Goal: Information Seeking & Learning: Learn about a topic

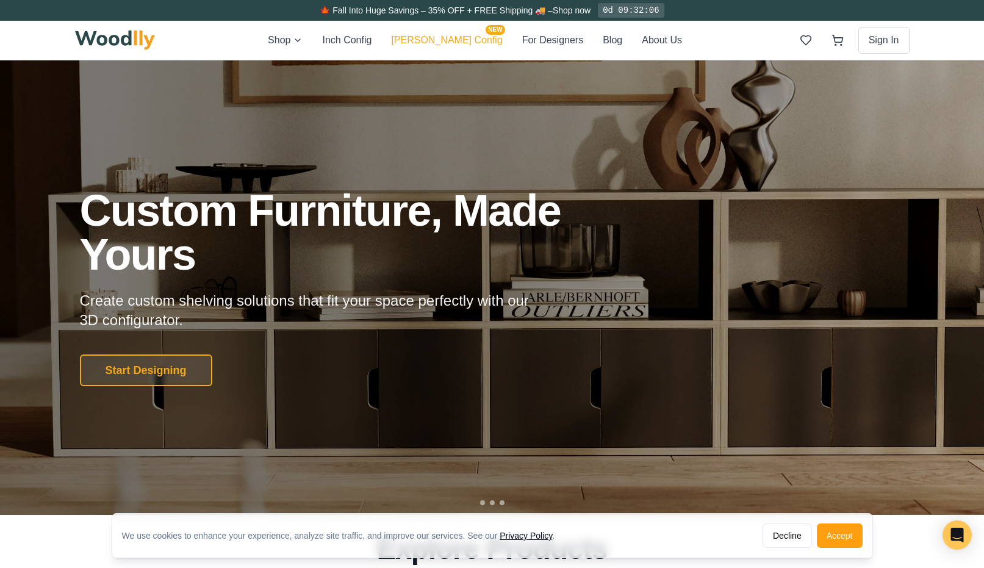
click at [456, 45] on button "[PERSON_NAME] Config NEW" at bounding box center [446, 40] width 111 height 16
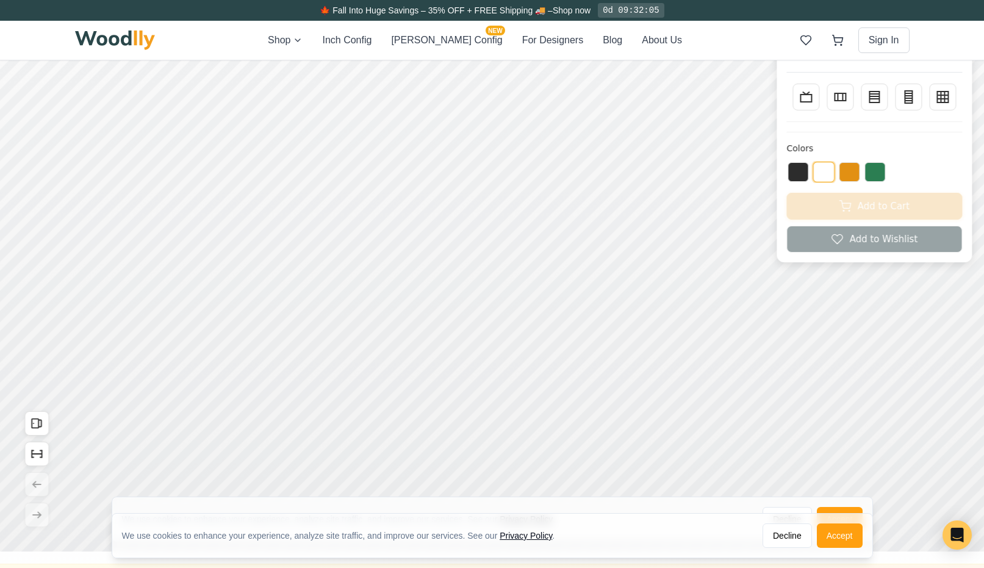
scroll to position [36, 0]
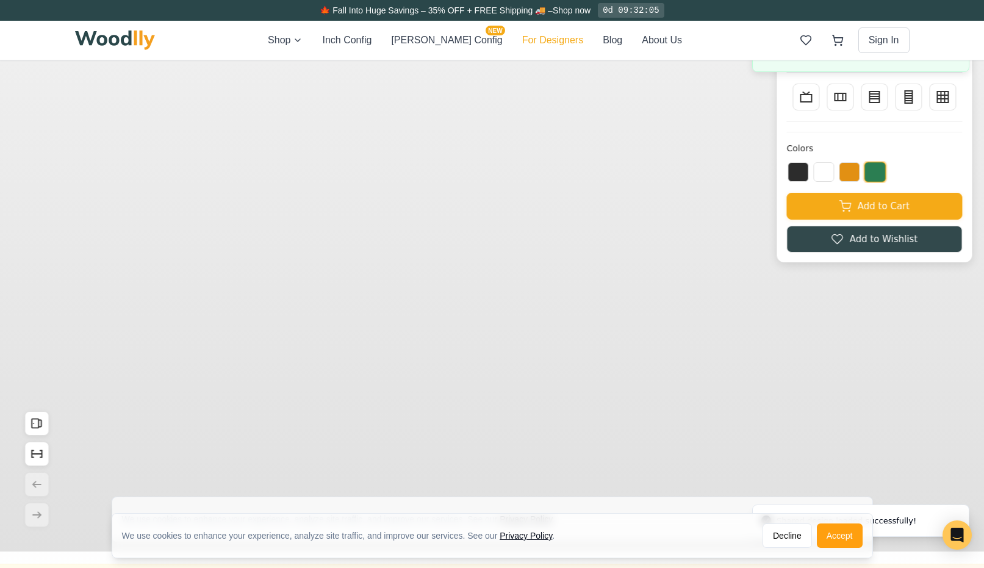
click at [539, 45] on button "For Designers" at bounding box center [552, 40] width 61 height 15
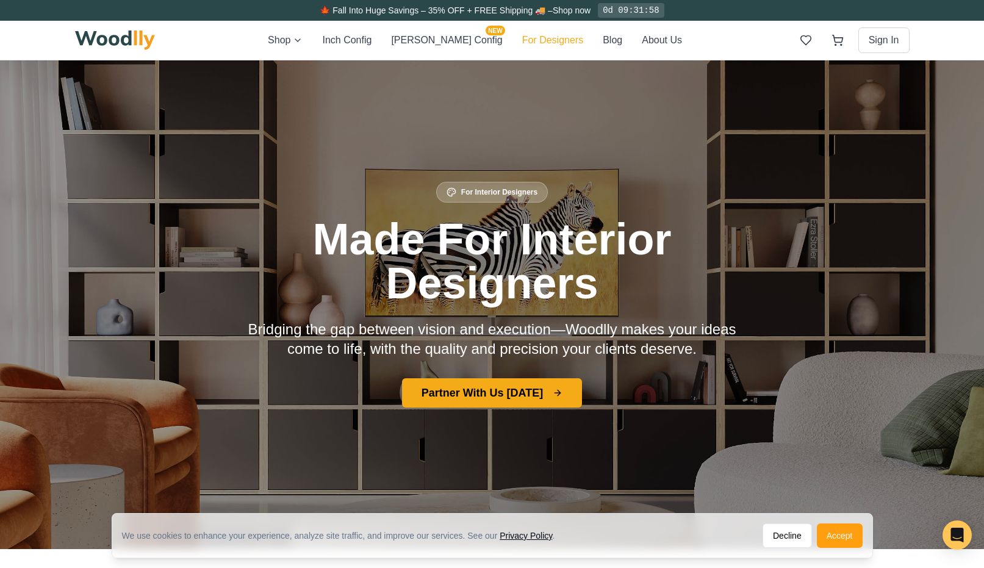
click at [522, 37] on button "For Designers" at bounding box center [552, 40] width 61 height 15
click at [839, 539] on button "Accept" at bounding box center [840, 535] width 46 height 24
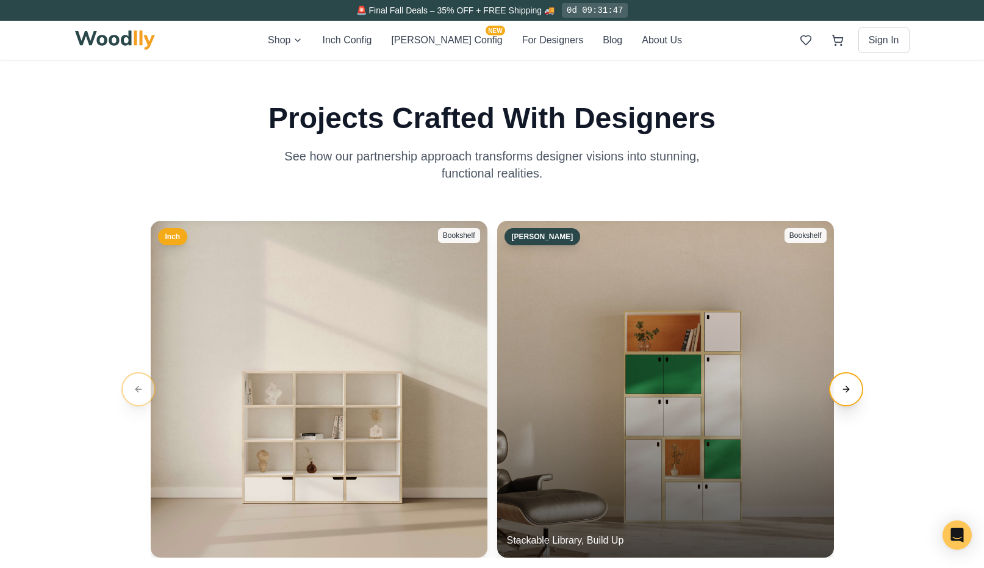
scroll to position [2199, 0]
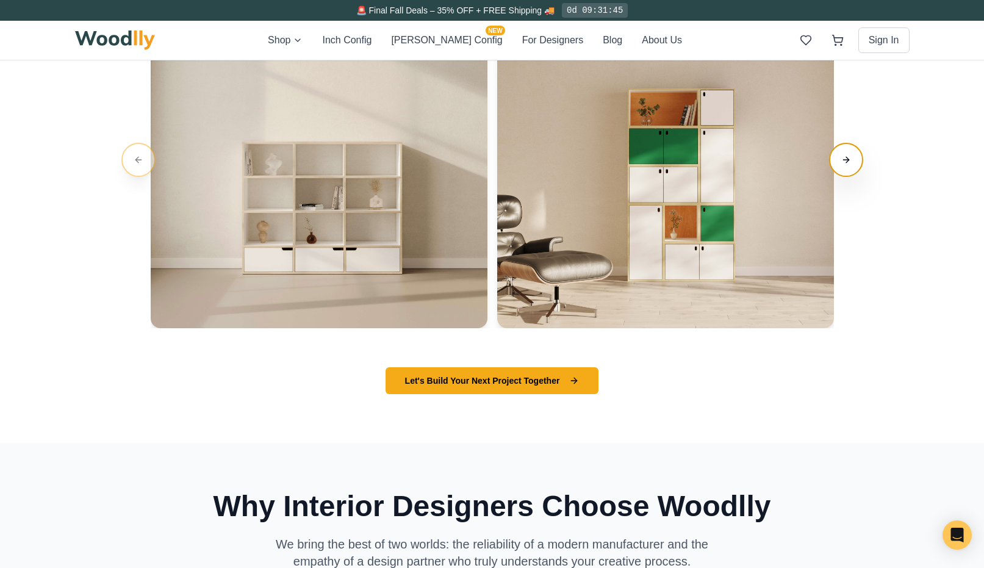
click at [850, 163] on button "Next slide" at bounding box center [846, 160] width 34 height 34
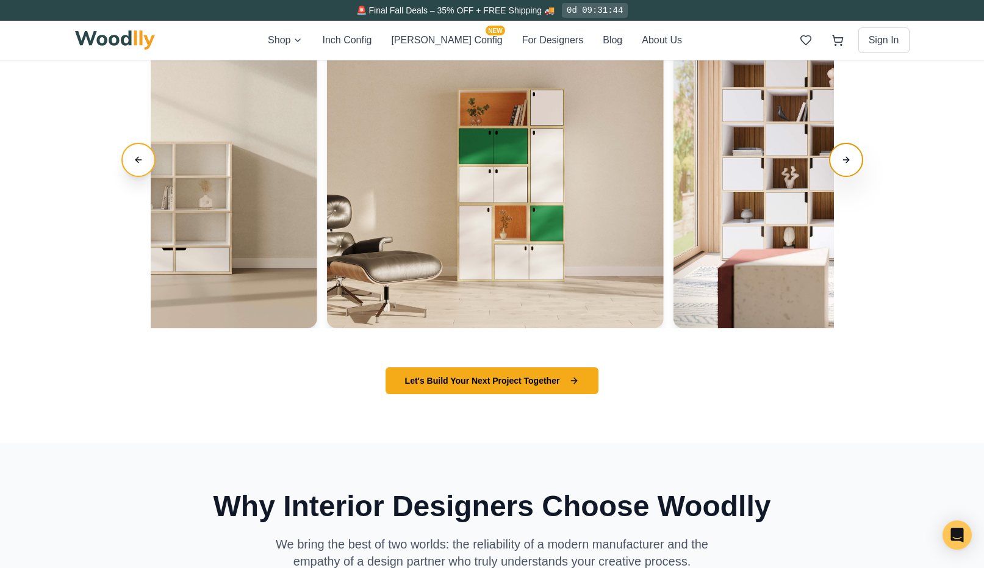
click at [846, 159] on button "Next slide" at bounding box center [846, 160] width 34 height 34
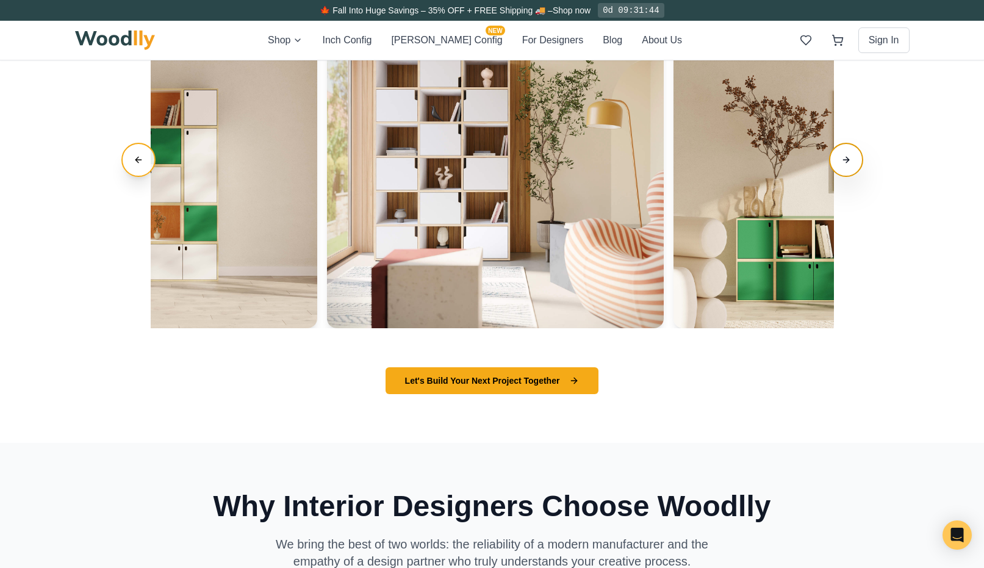
click at [847, 159] on button "Next slide" at bounding box center [846, 160] width 34 height 34
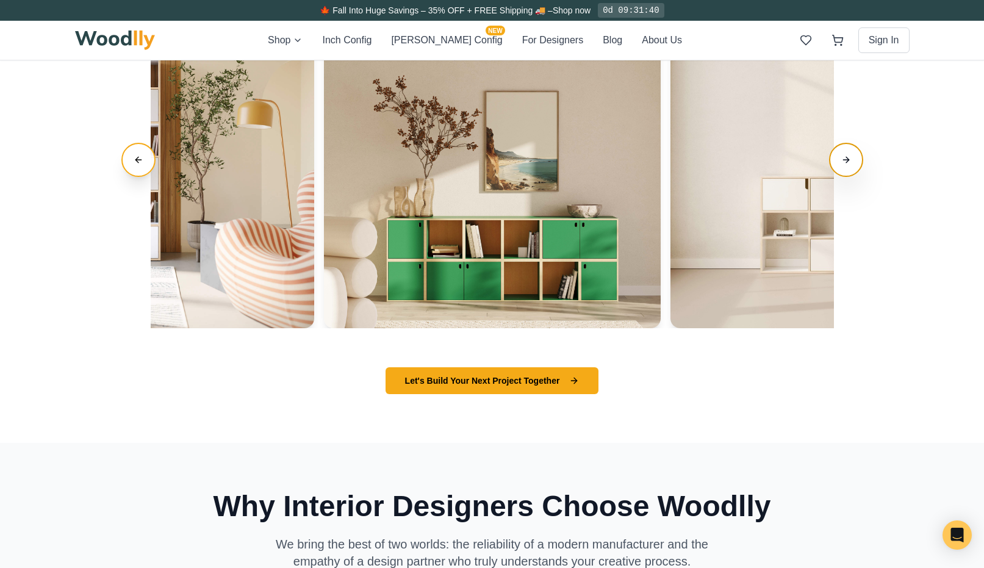
click at [847, 159] on button "Next slide" at bounding box center [846, 160] width 34 height 34
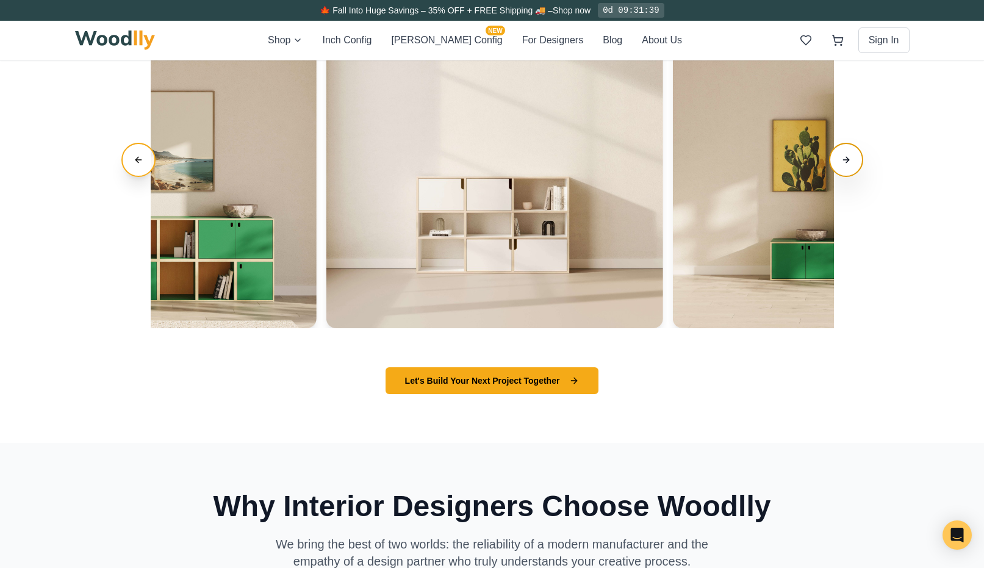
click at [847, 158] on button "Next slide" at bounding box center [846, 160] width 34 height 34
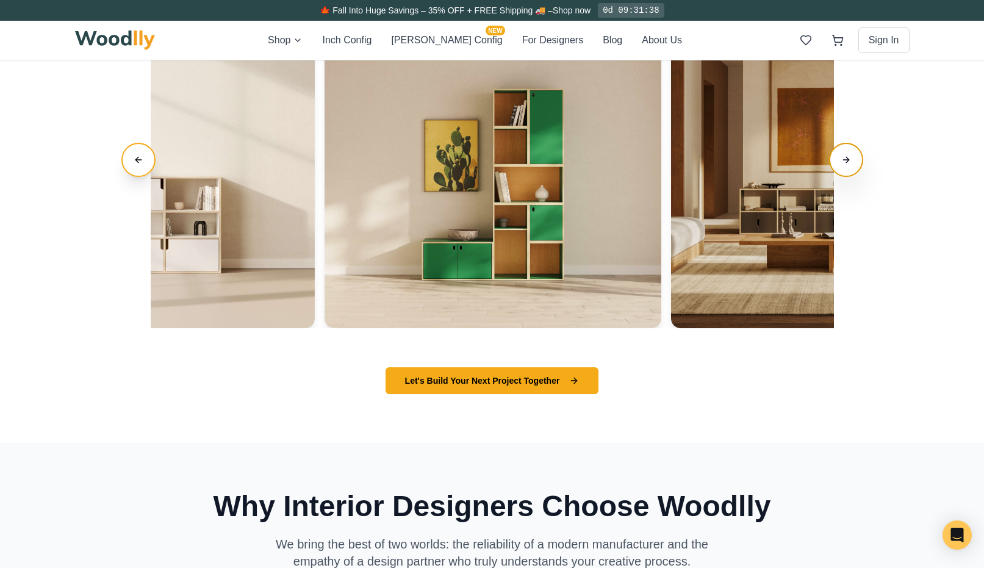
click at [847, 158] on button "Next slide" at bounding box center [846, 160] width 34 height 34
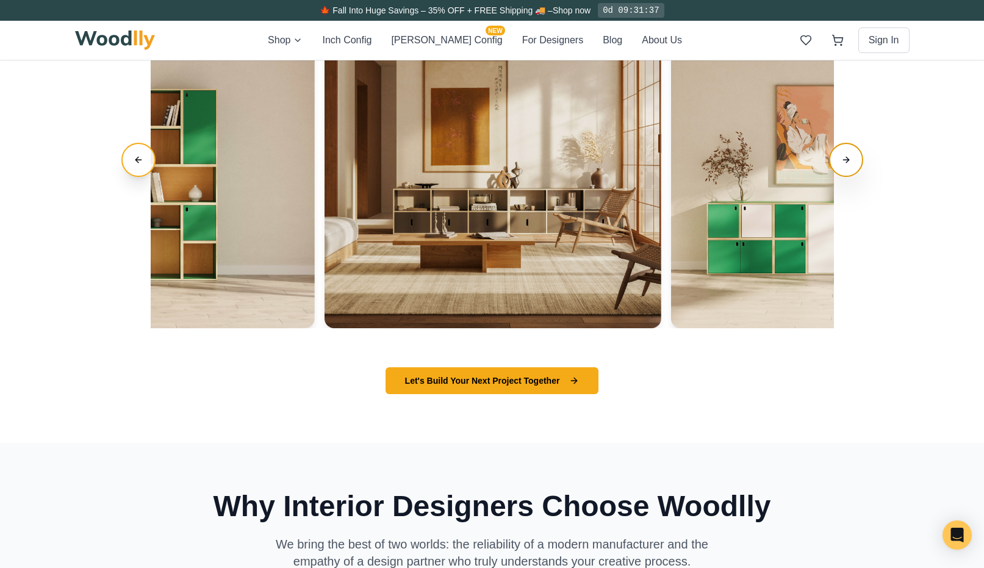
click at [847, 158] on button "Next slide" at bounding box center [846, 160] width 34 height 34
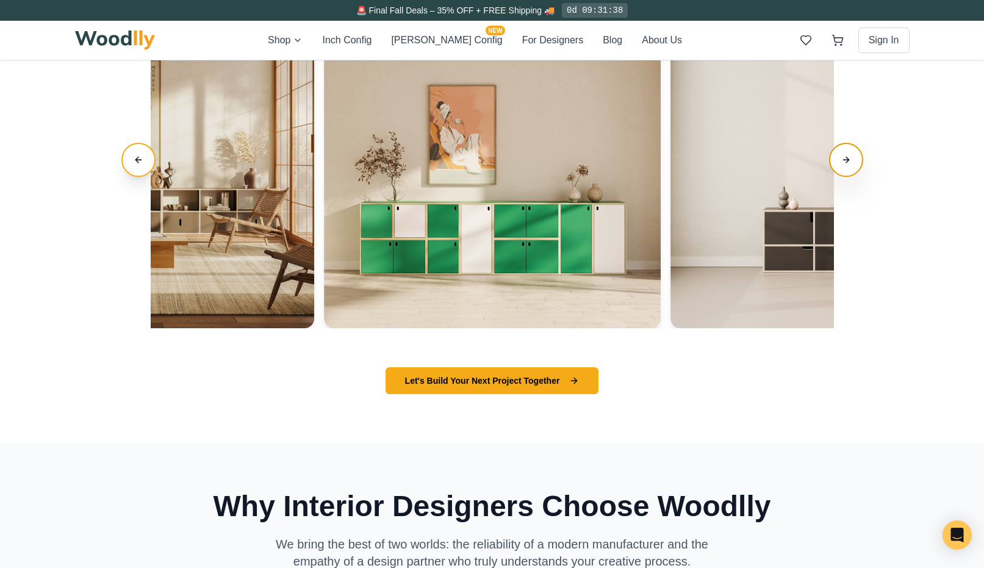
click at [847, 158] on button "Next slide" at bounding box center [846, 160] width 34 height 34
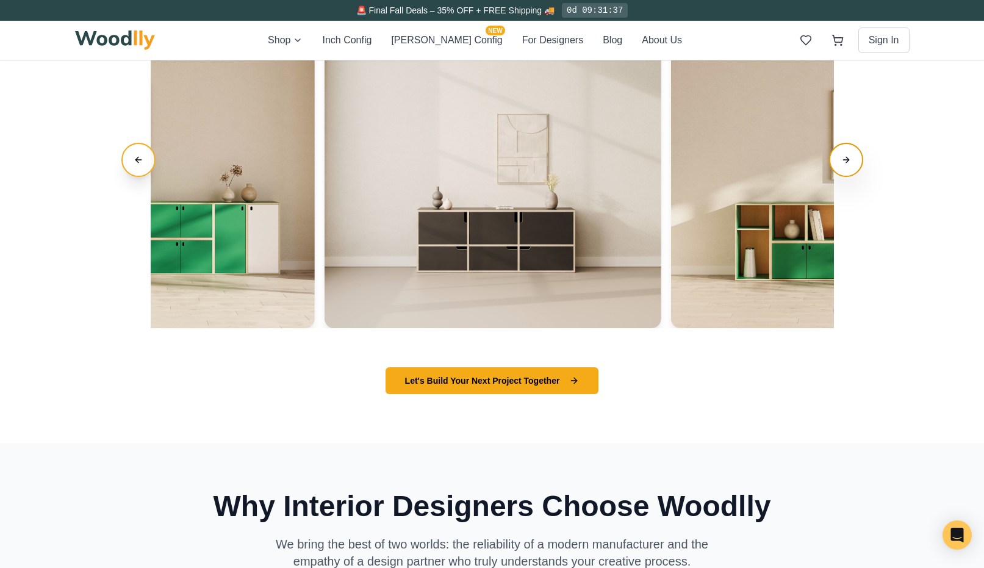
click at [847, 158] on button "Next slide" at bounding box center [846, 160] width 34 height 34
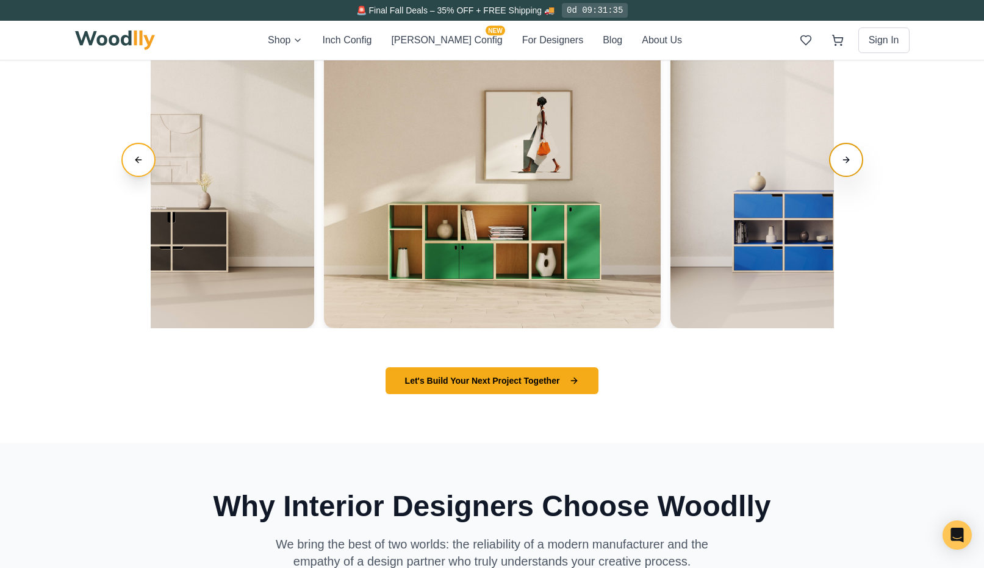
click at [847, 158] on button "Next slide" at bounding box center [846, 160] width 34 height 34
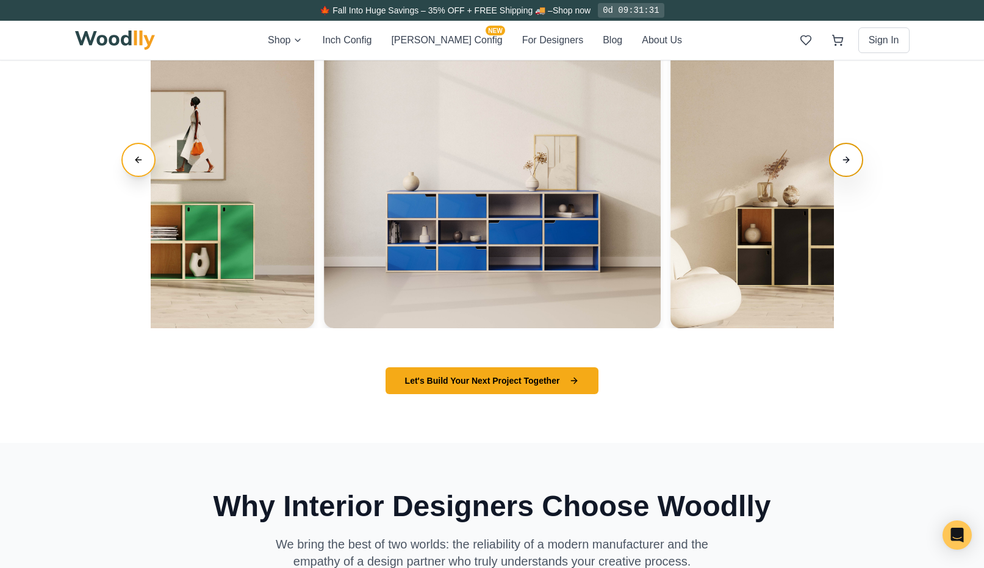
click at [847, 158] on button "Next slide" at bounding box center [846, 160] width 34 height 34
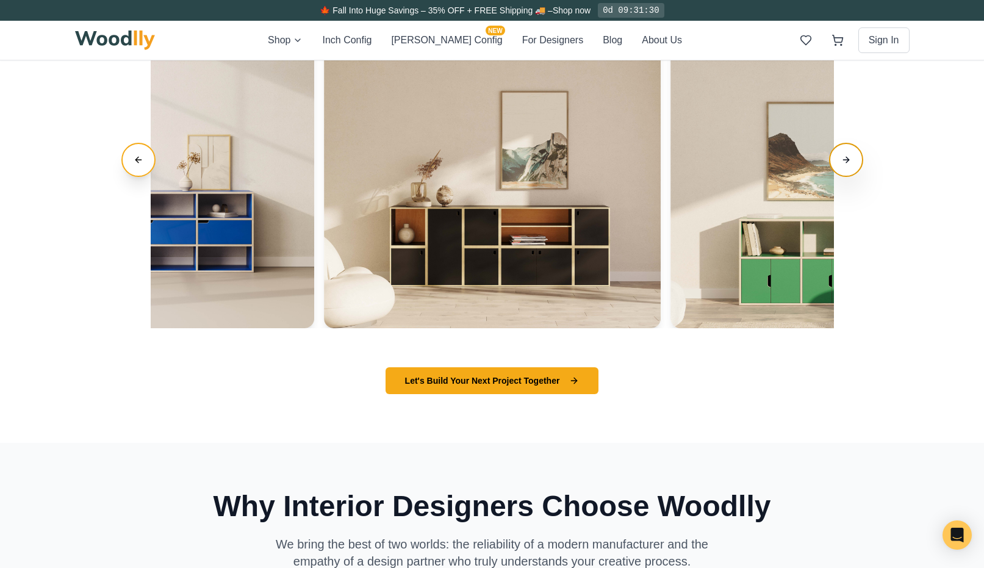
click at [847, 158] on button "Next slide" at bounding box center [846, 160] width 34 height 34
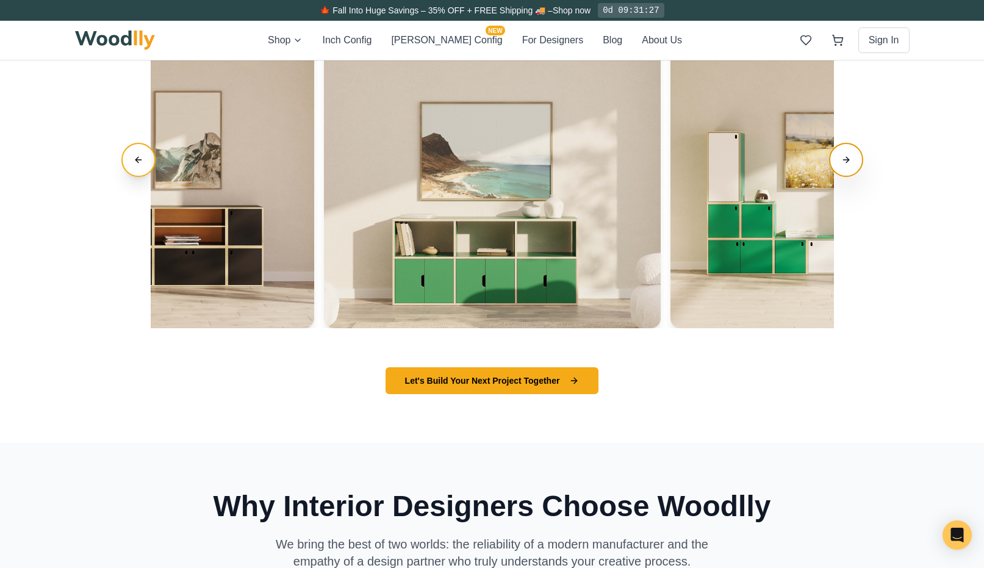
click at [847, 160] on button "Next slide" at bounding box center [846, 160] width 34 height 34
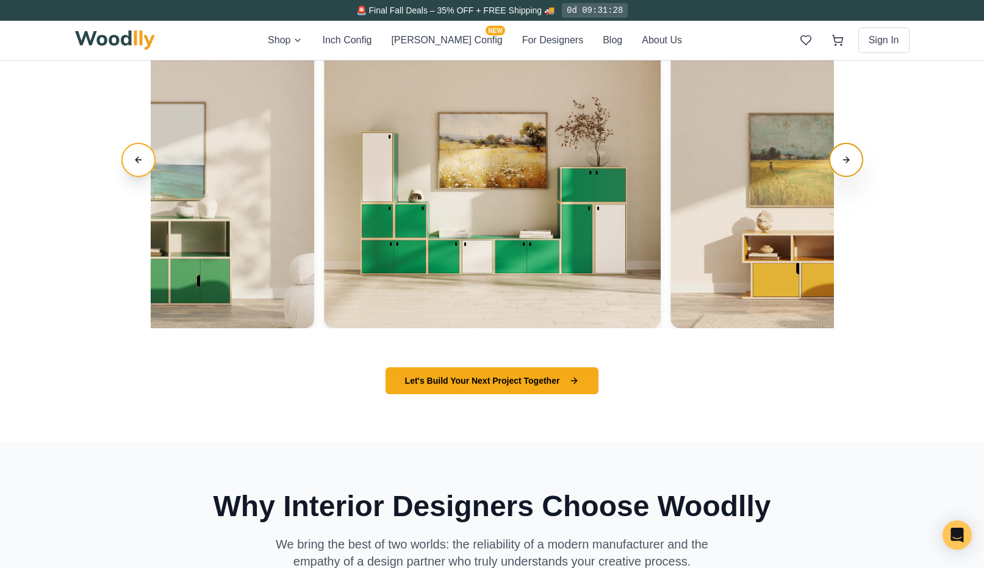
click at [847, 160] on button "Next slide" at bounding box center [846, 160] width 34 height 34
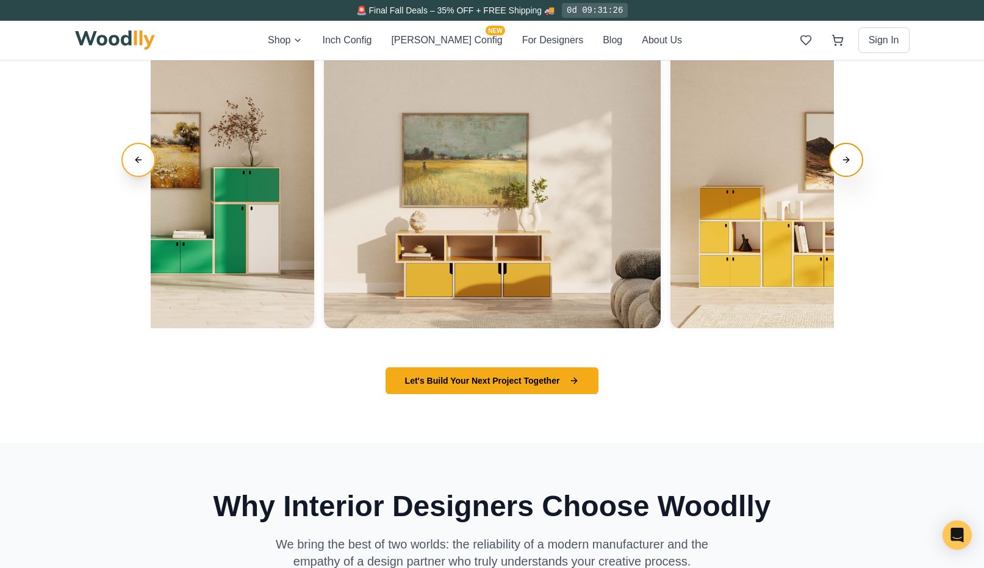
click at [847, 160] on button "Next slide" at bounding box center [846, 160] width 34 height 34
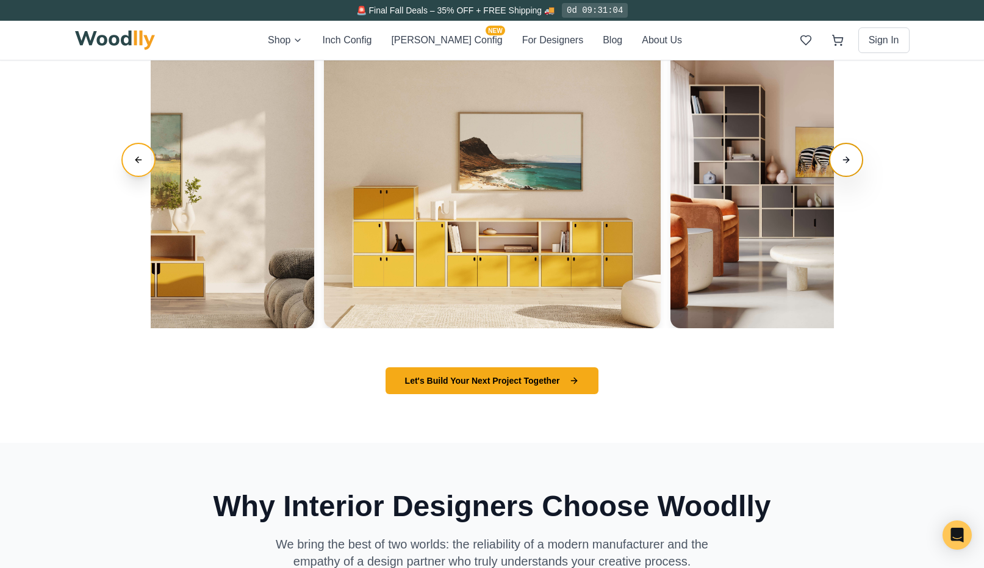
click at [844, 159] on button "Next slide" at bounding box center [846, 160] width 34 height 34
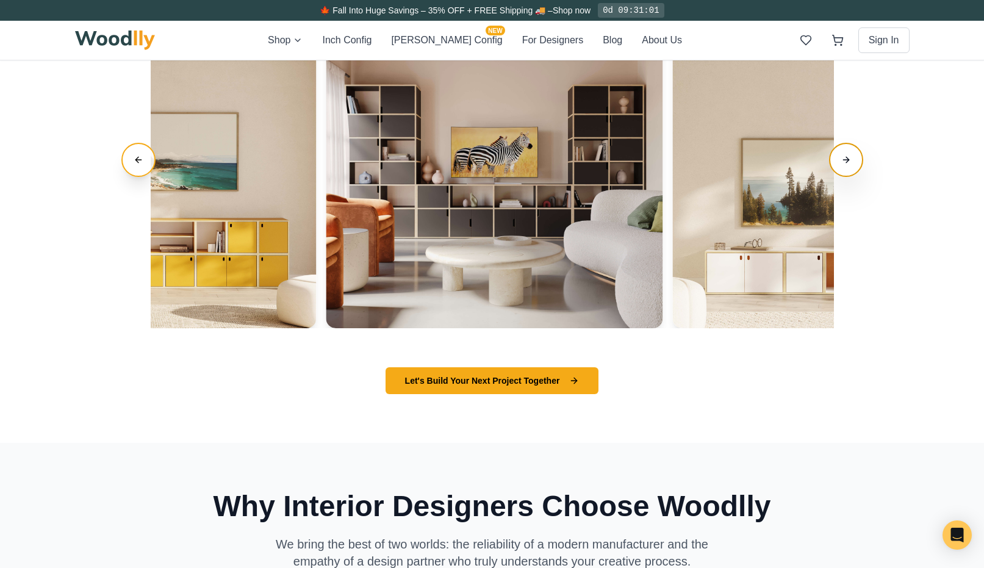
click at [844, 159] on button "Next slide" at bounding box center [846, 160] width 34 height 34
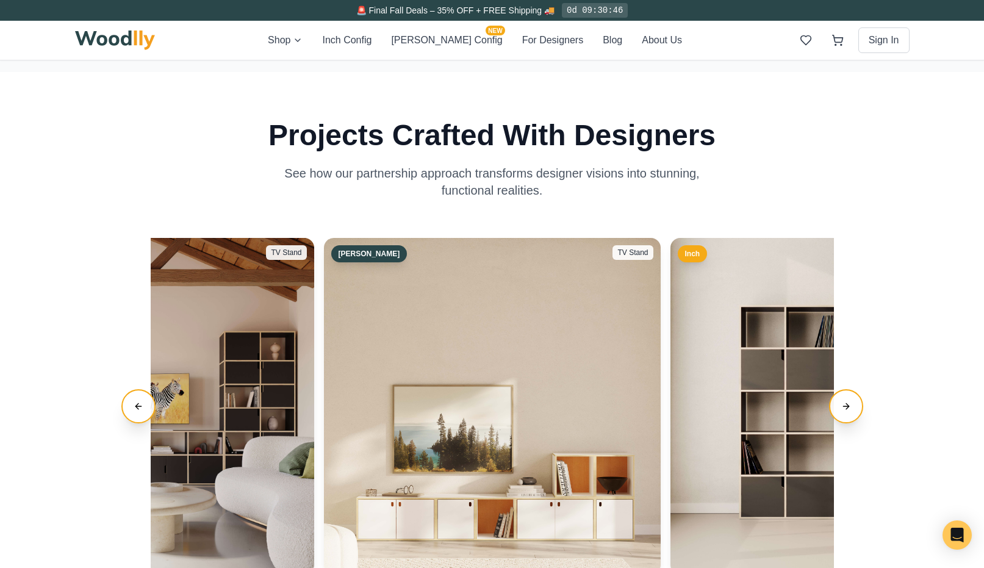
scroll to position [2035, 0]
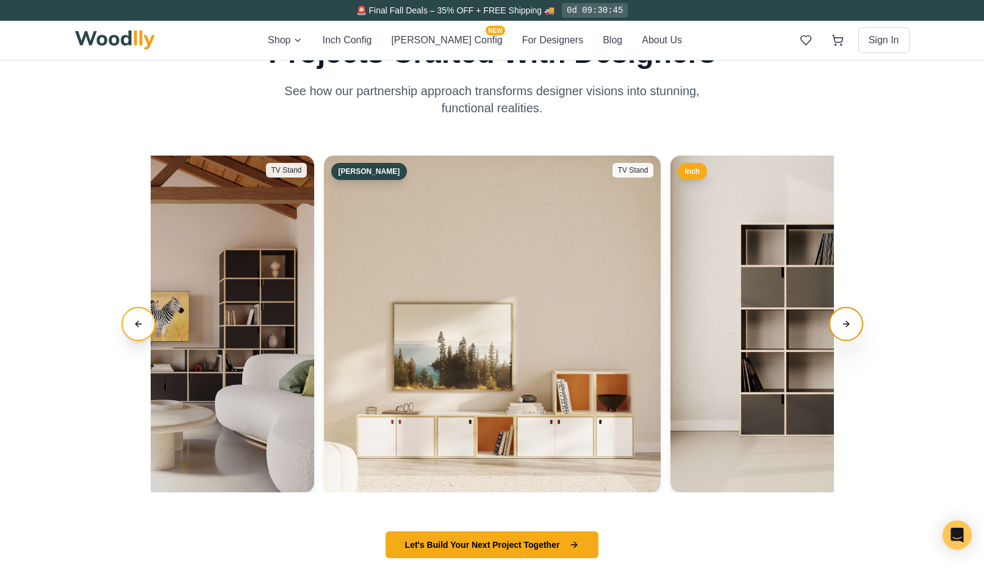
click at [846, 322] on button "Next slide" at bounding box center [846, 324] width 34 height 34
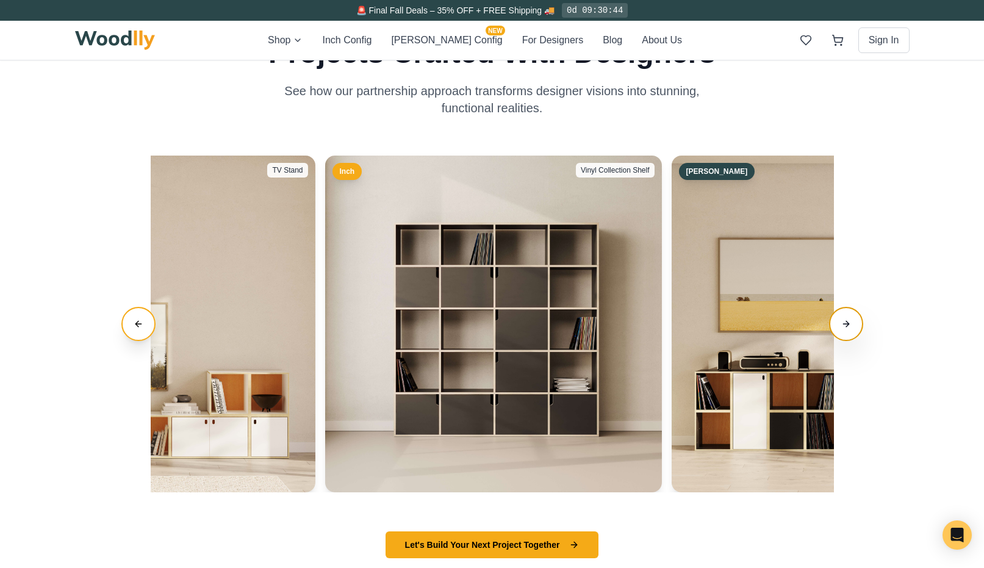
click at [846, 322] on button "Next slide" at bounding box center [846, 324] width 34 height 34
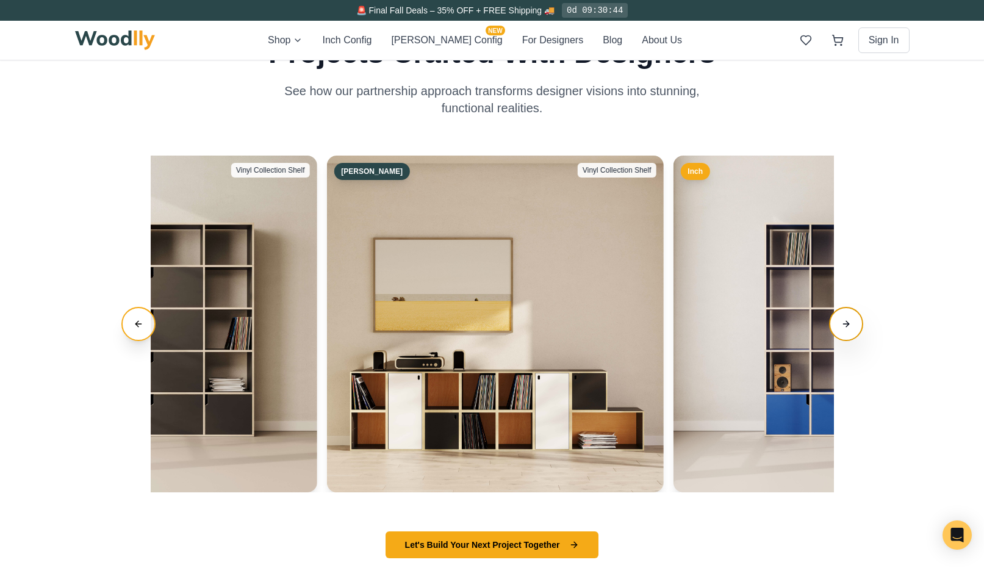
click at [846, 322] on button "Next slide" at bounding box center [846, 324] width 34 height 34
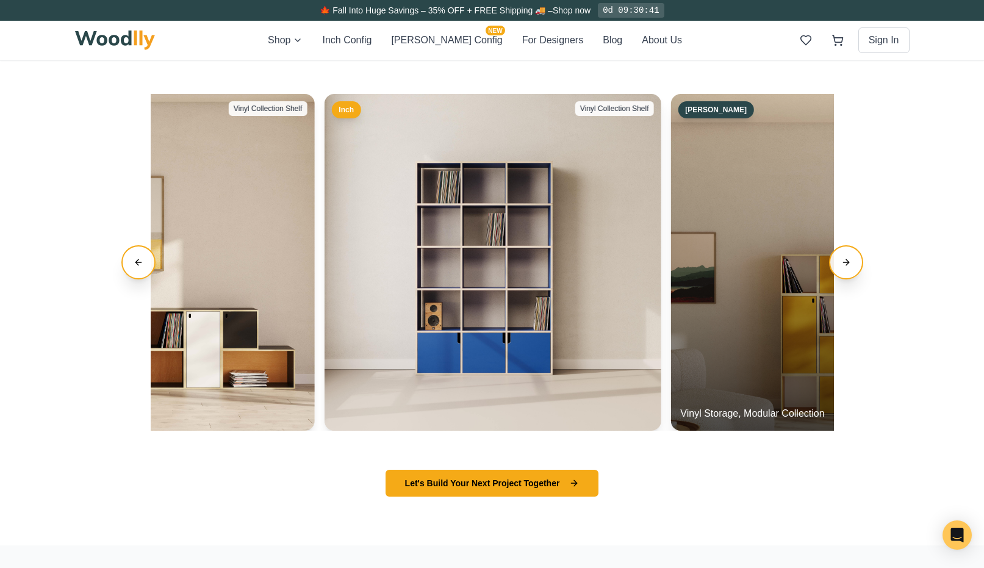
scroll to position [2098, 0]
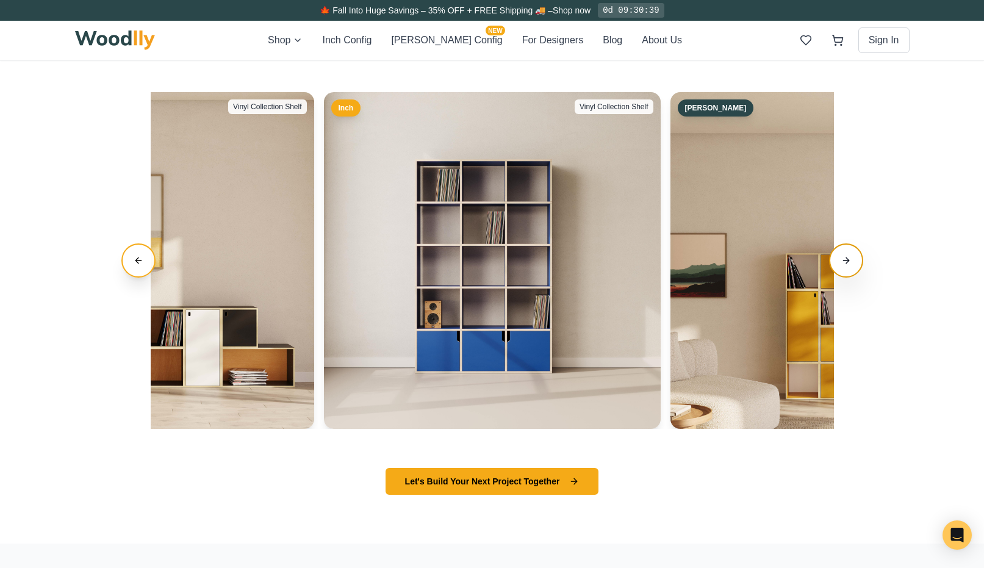
click at [846, 262] on button "Next slide" at bounding box center [846, 260] width 34 height 34
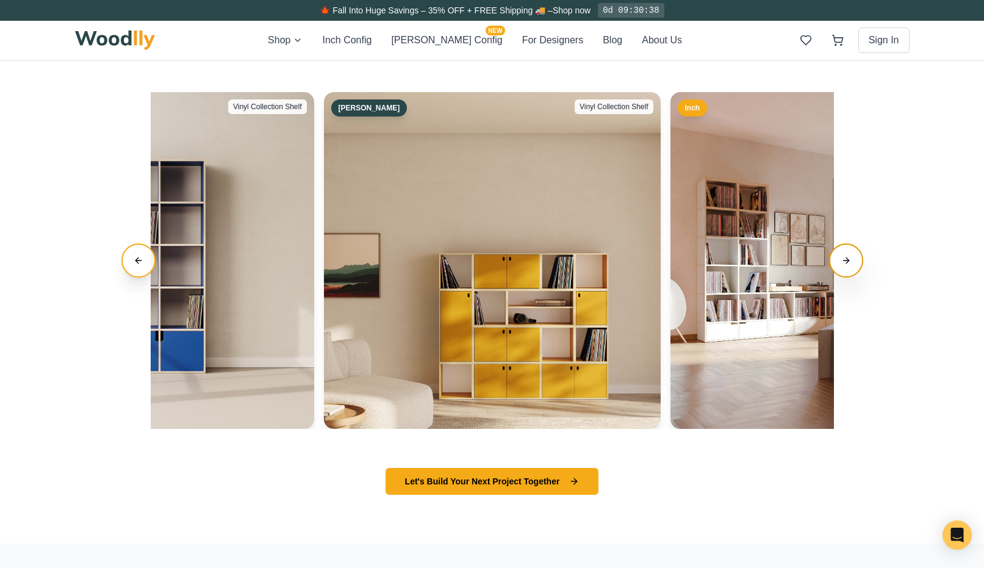
click at [846, 262] on button "Next slide" at bounding box center [846, 260] width 34 height 34
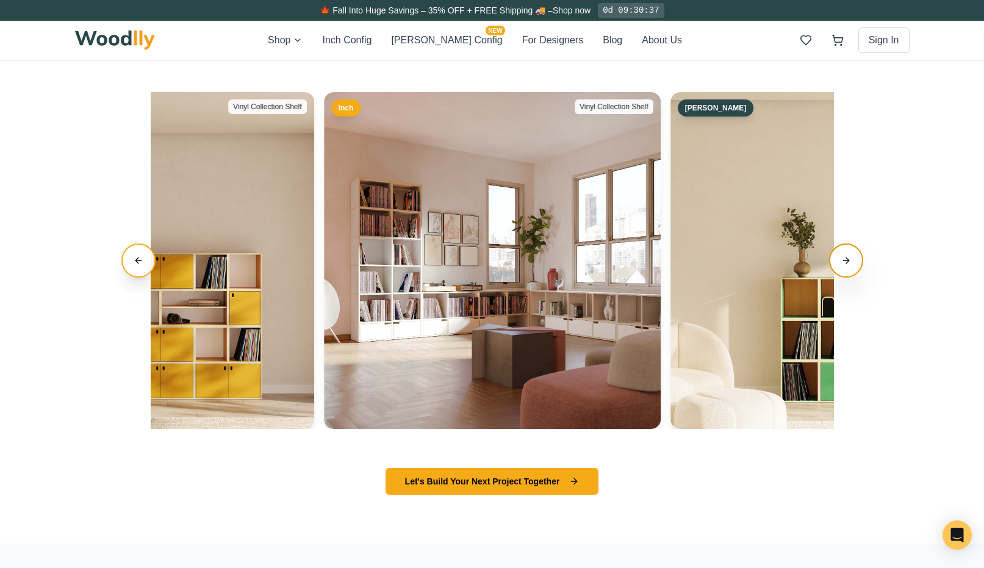
click at [846, 262] on button "Next slide" at bounding box center [846, 260] width 34 height 34
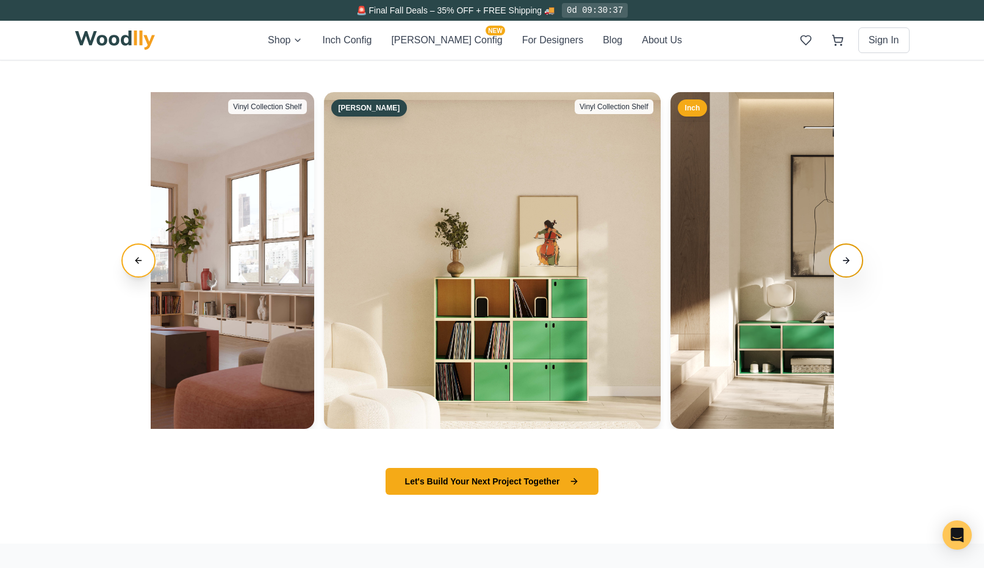
click at [846, 262] on button "Next slide" at bounding box center [846, 260] width 34 height 34
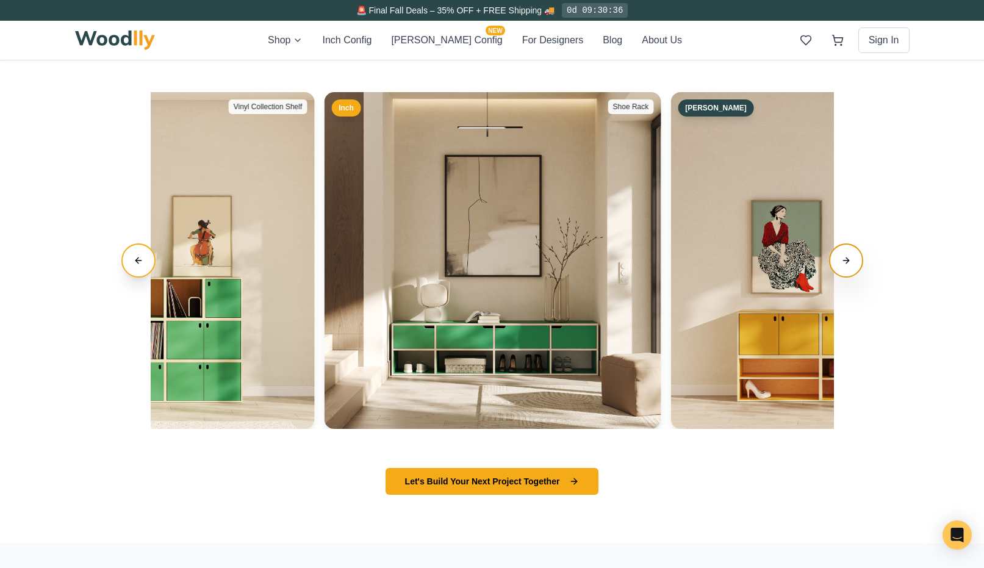
click at [846, 262] on button "Next slide" at bounding box center [846, 260] width 34 height 34
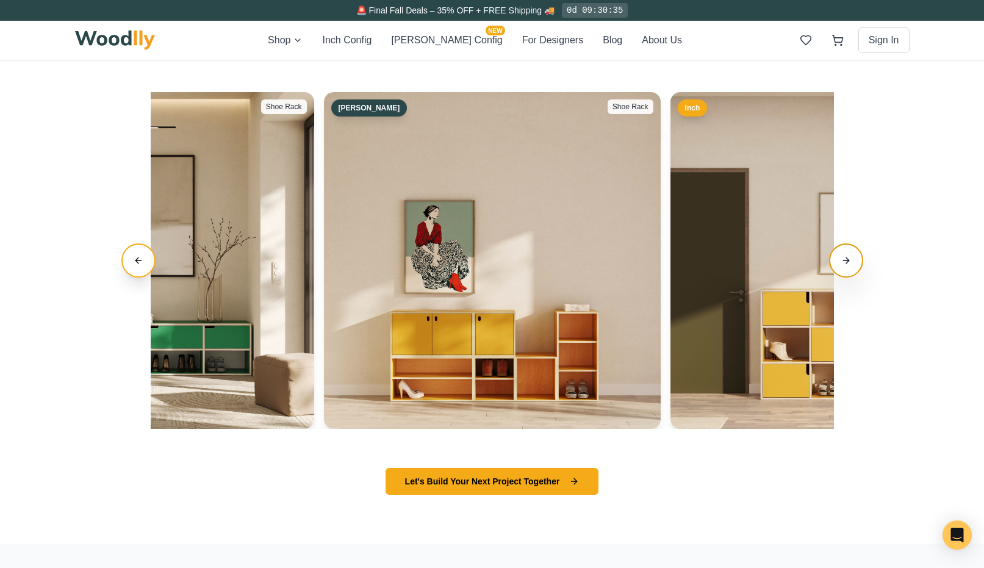
click at [846, 262] on button "Next slide" at bounding box center [846, 260] width 34 height 34
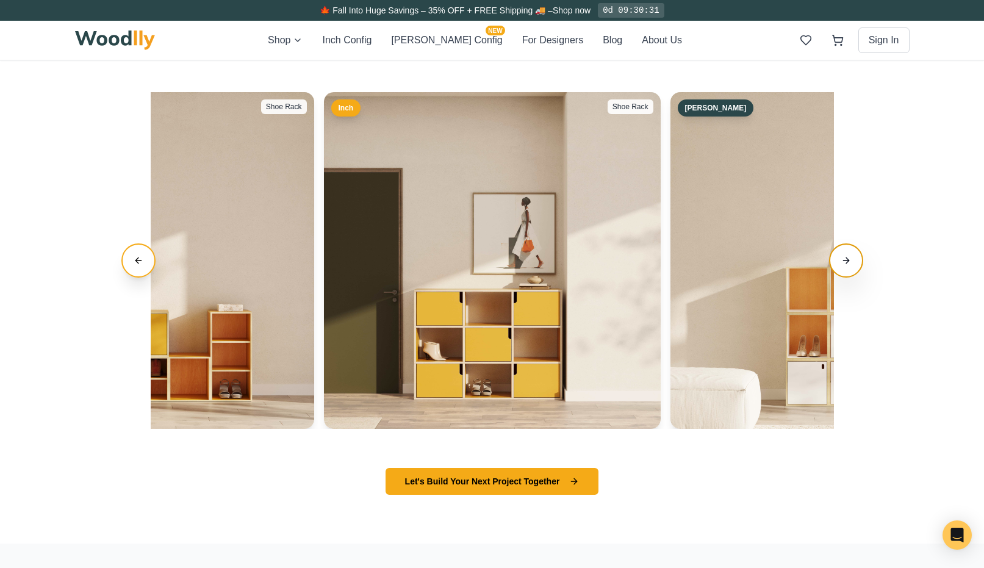
click at [846, 262] on button "Next slide" at bounding box center [846, 260] width 34 height 34
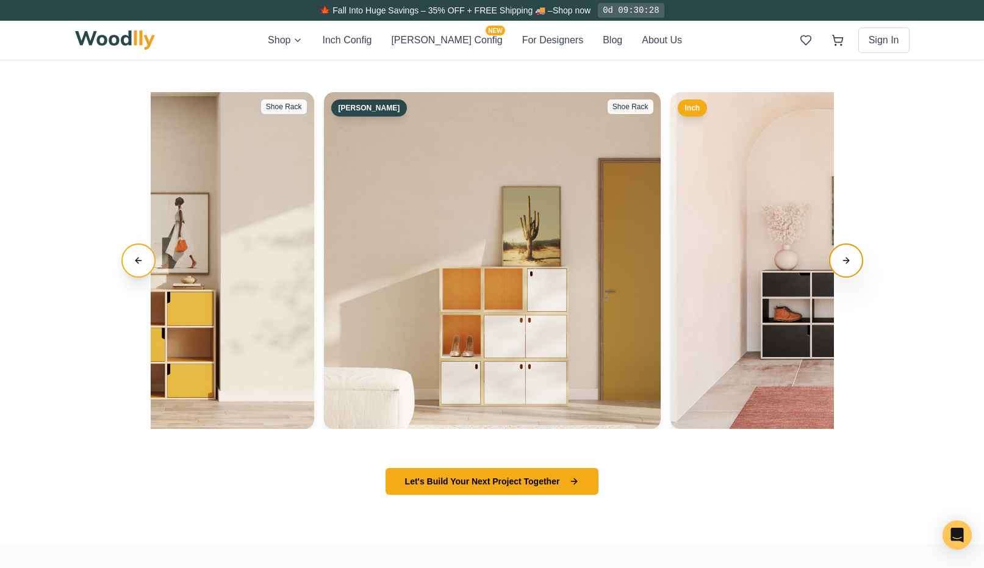
click at [846, 262] on button "Next slide" at bounding box center [846, 260] width 34 height 34
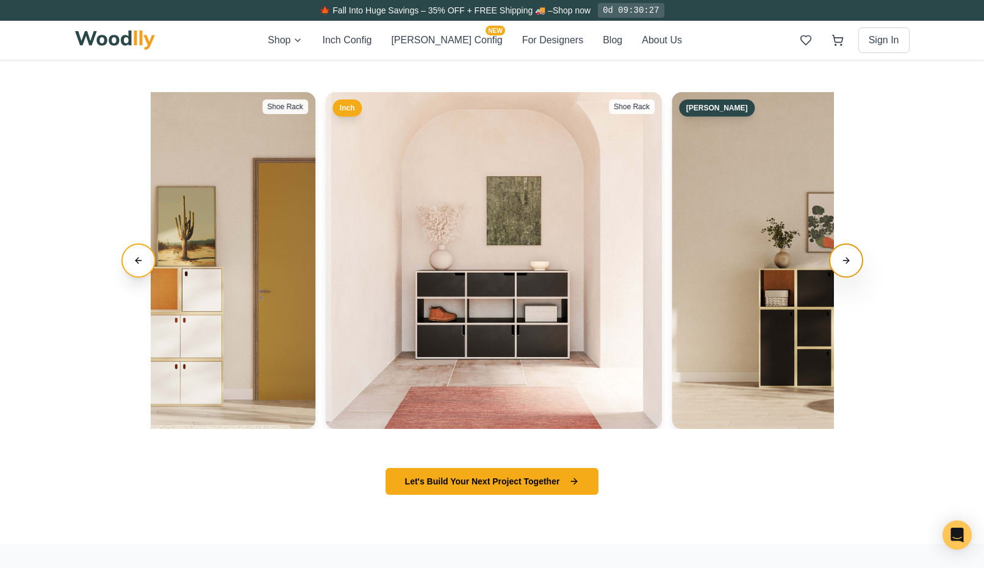
click at [846, 262] on button "Next slide" at bounding box center [846, 260] width 34 height 34
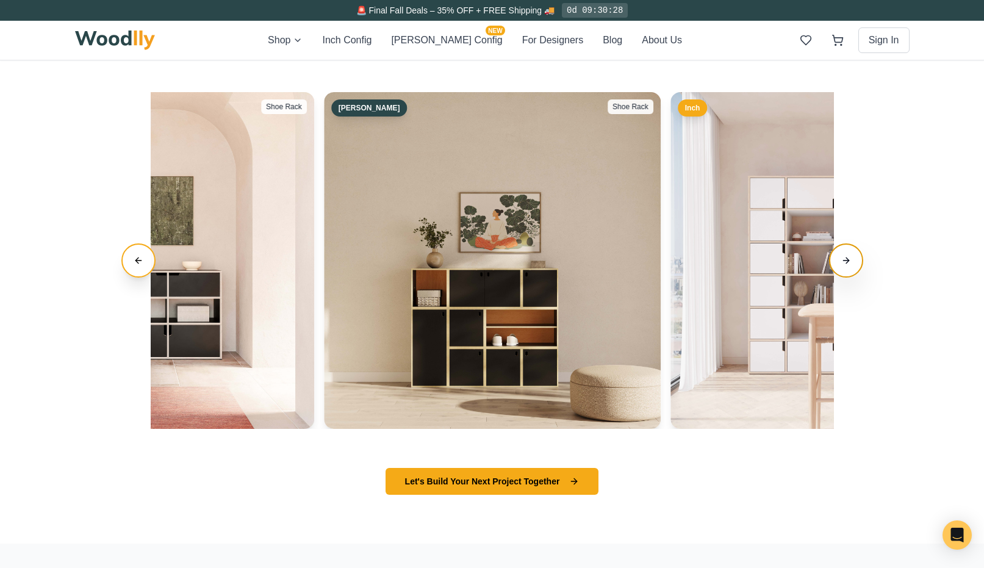
click at [846, 262] on button "Next slide" at bounding box center [846, 260] width 34 height 34
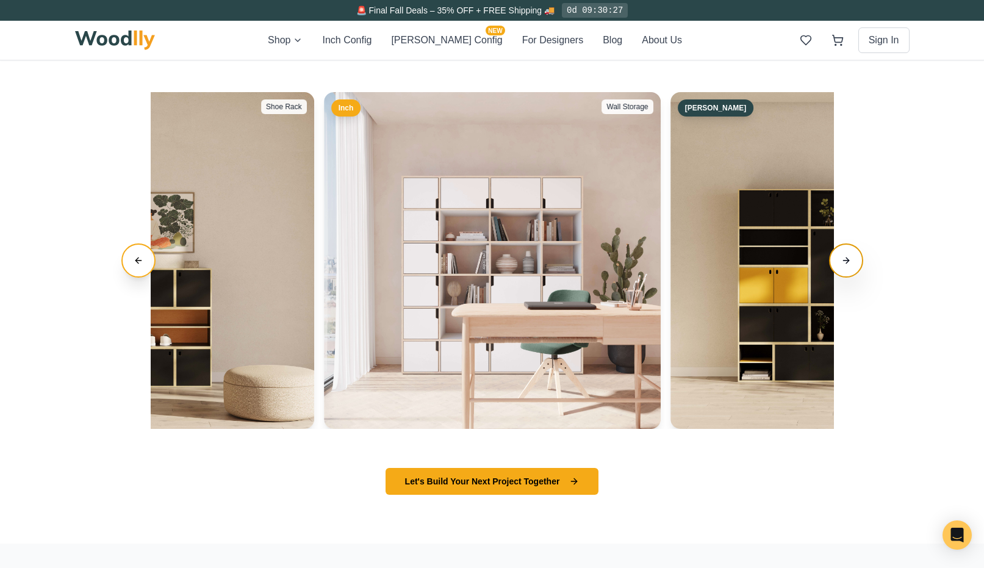
click at [846, 262] on button "Next slide" at bounding box center [846, 260] width 34 height 34
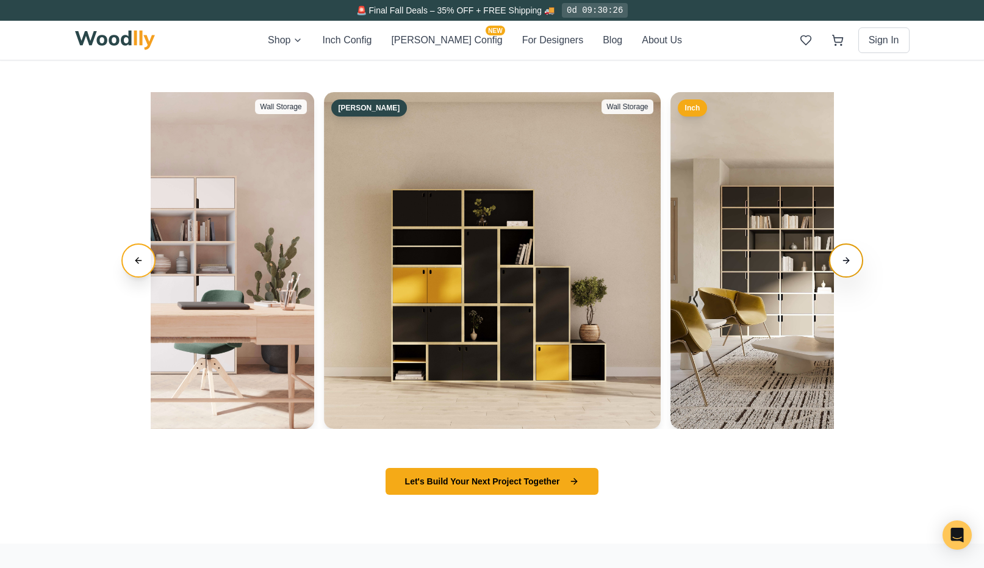
click at [846, 262] on button "Next slide" at bounding box center [846, 260] width 34 height 34
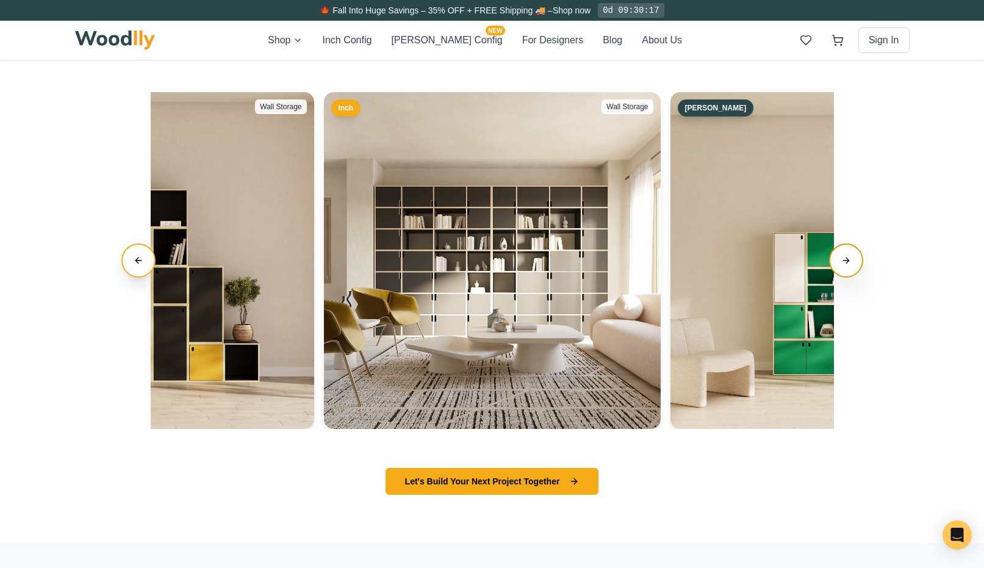
click at [844, 261] on button "Next slide" at bounding box center [846, 260] width 34 height 34
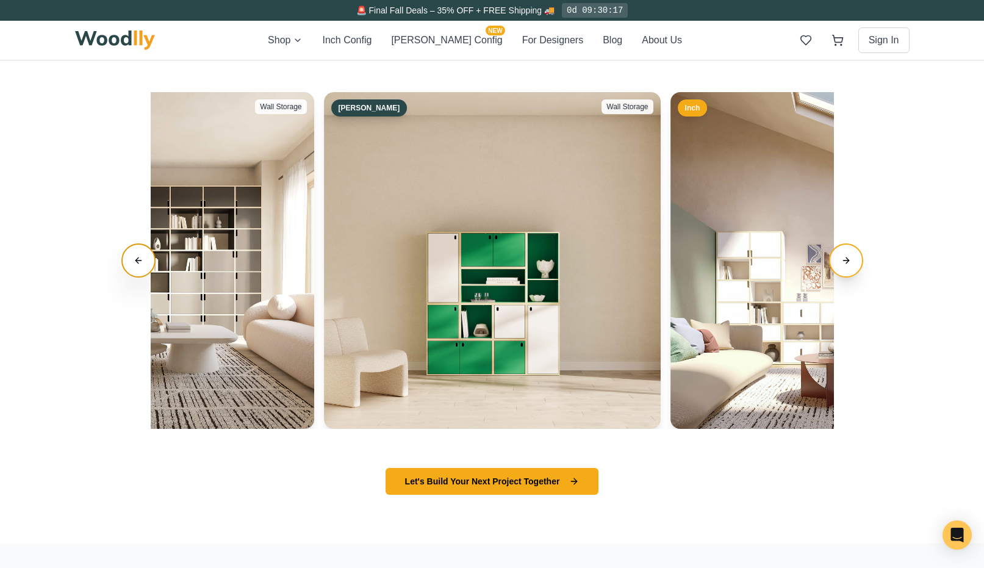
click at [149, 255] on button "Previous slide" at bounding box center [138, 260] width 34 height 34
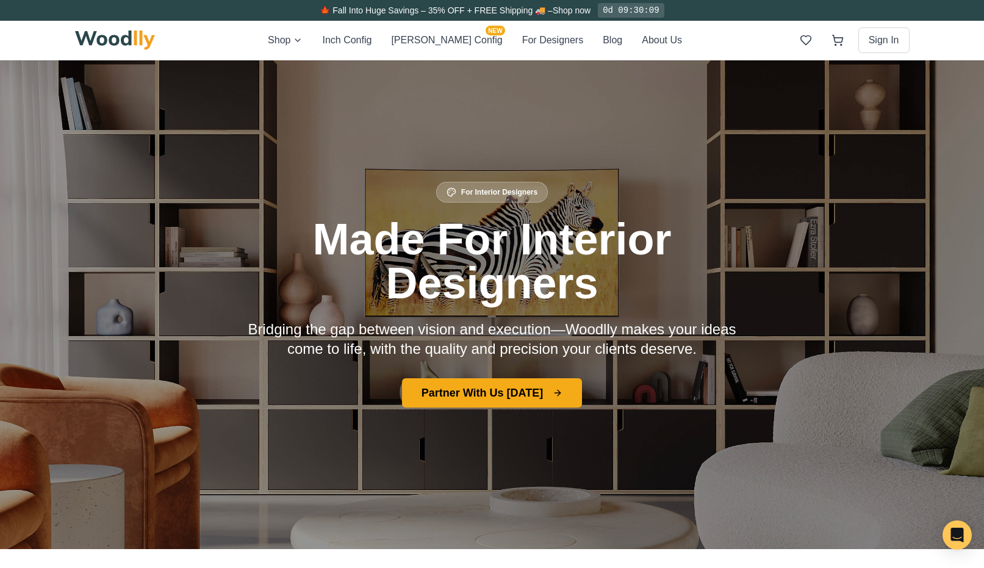
scroll to position [0, 0]
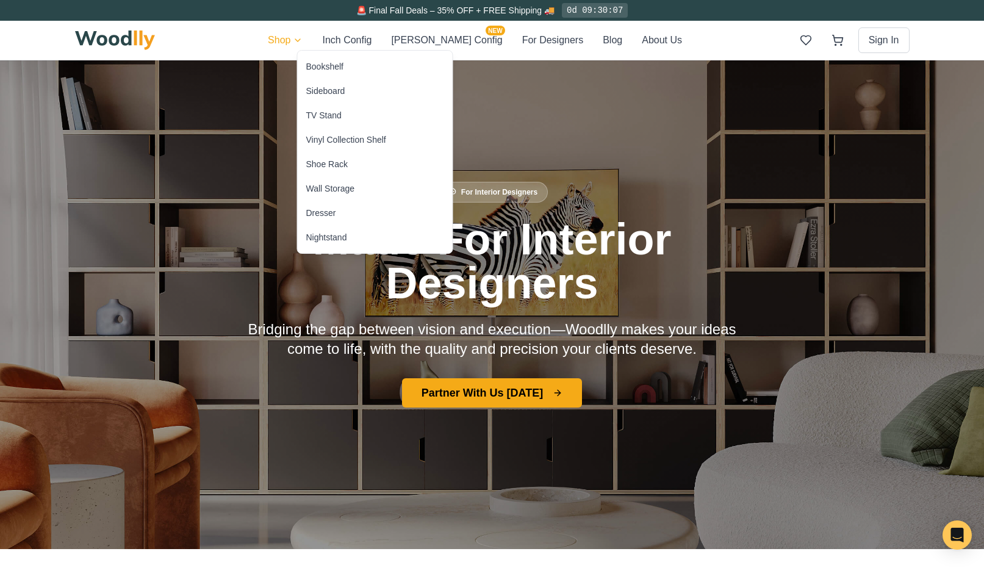
click at [325, 70] on div "Bookshelf" at bounding box center [324, 66] width 37 height 12
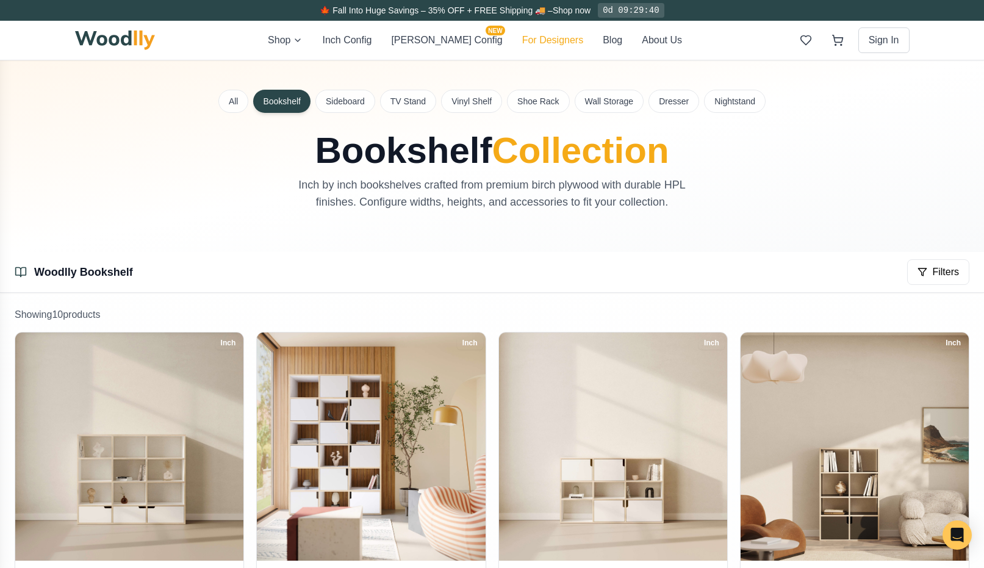
click at [522, 44] on button "For Designers" at bounding box center [552, 40] width 61 height 15
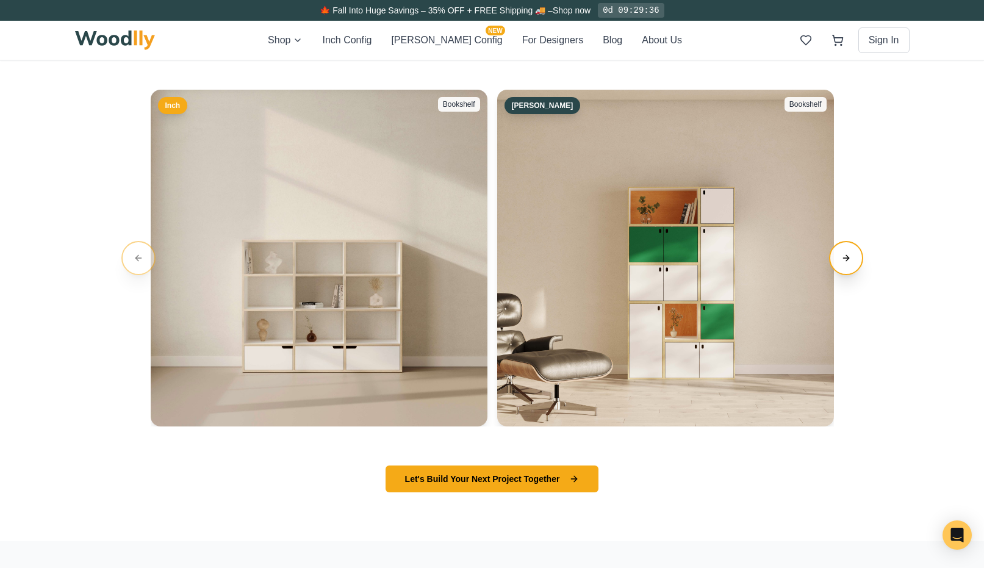
scroll to position [2128, 0]
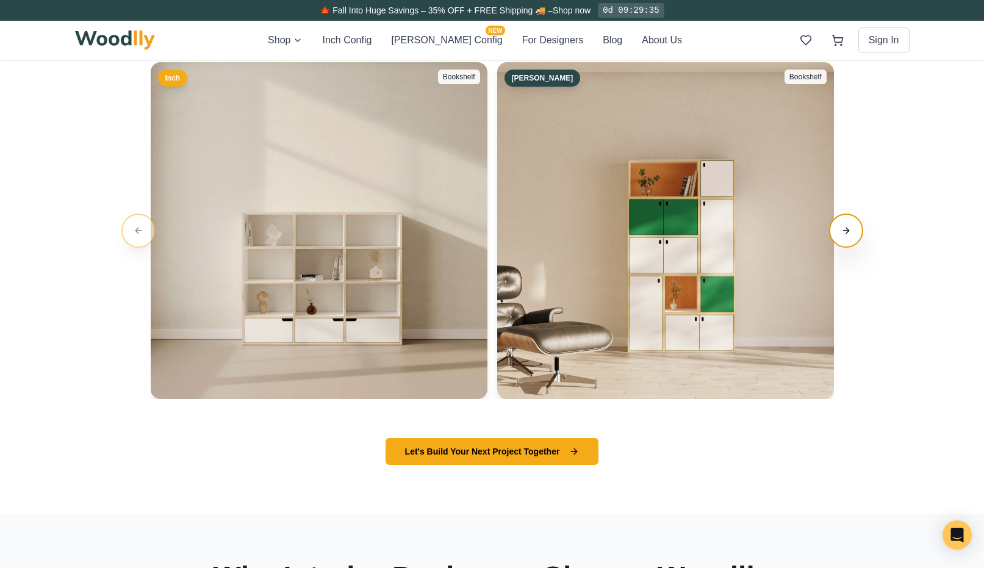
click at [838, 230] on button "Next slide" at bounding box center [846, 231] width 34 height 34
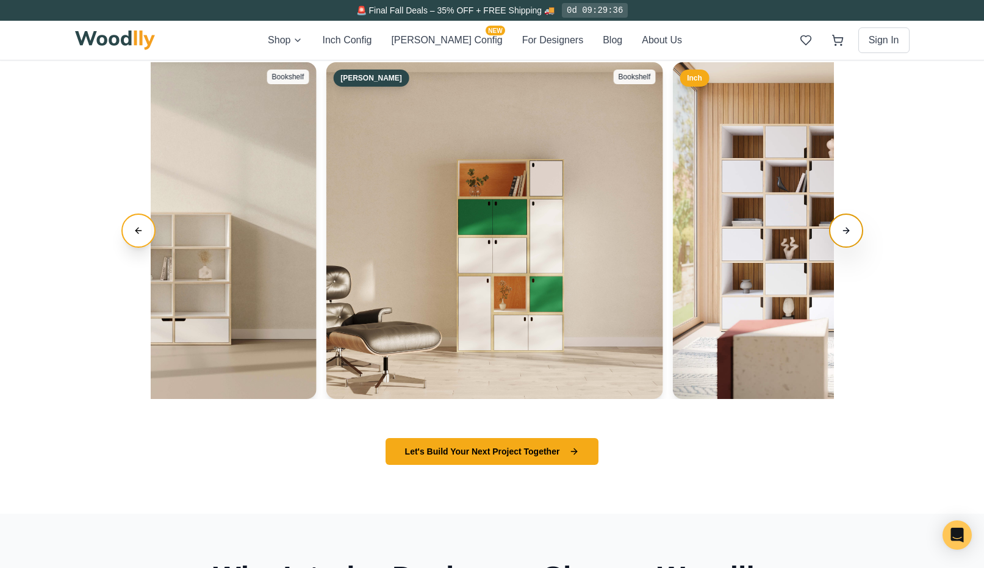
click at [838, 230] on button "Next slide" at bounding box center [846, 231] width 34 height 34
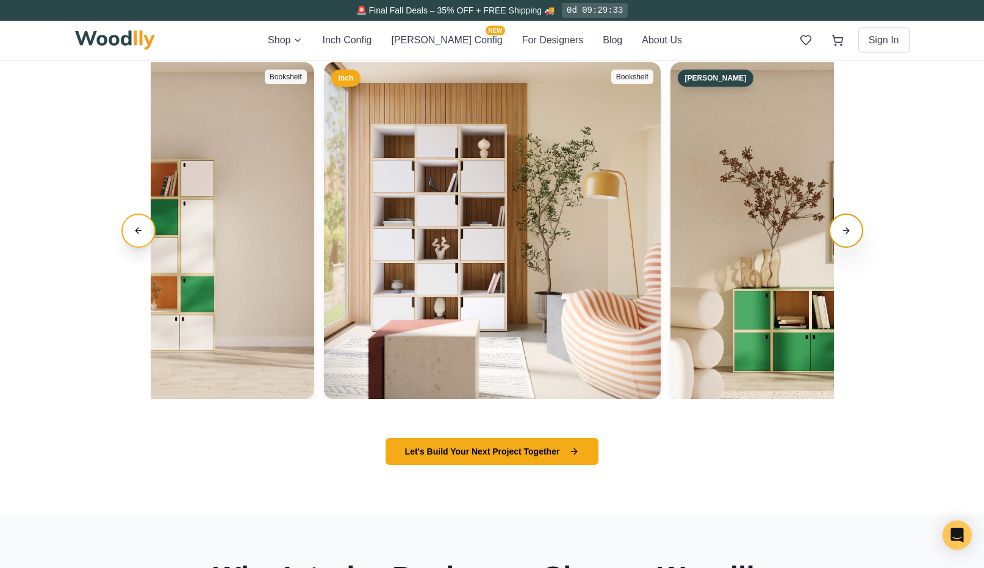
click at [838, 230] on button "Next slide" at bounding box center [846, 231] width 34 height 34
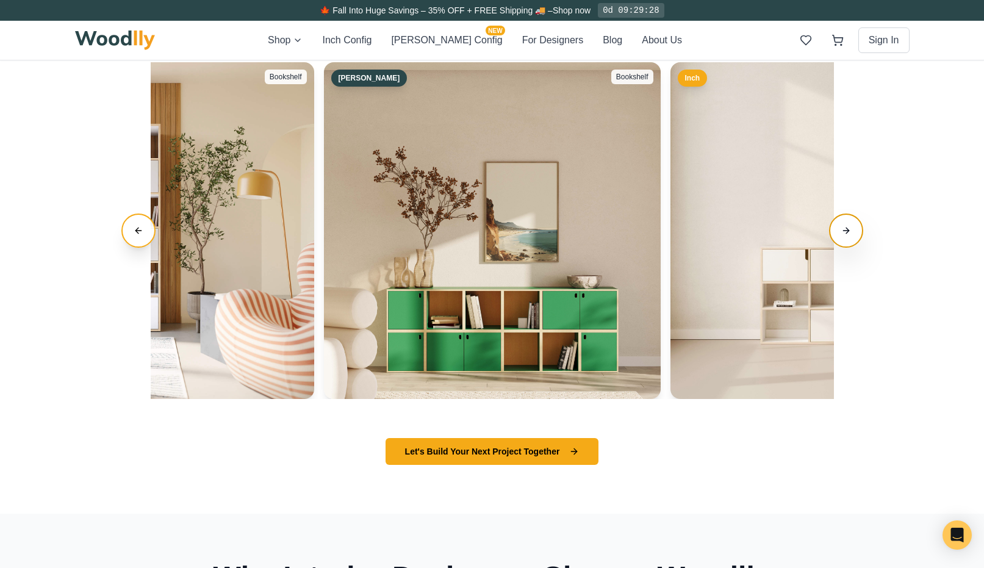
click at [838, 230] on button "Next slide" at bounding box center [846, 231] width 34 height 34
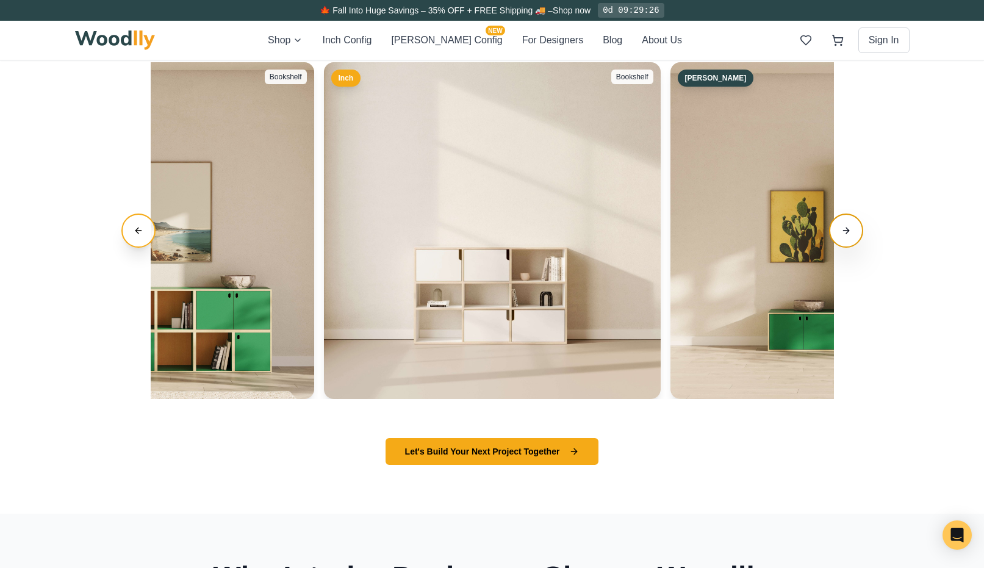
click at [838, 230] on button "Next slide" at bounding box center [846, 231] width 34 height 34
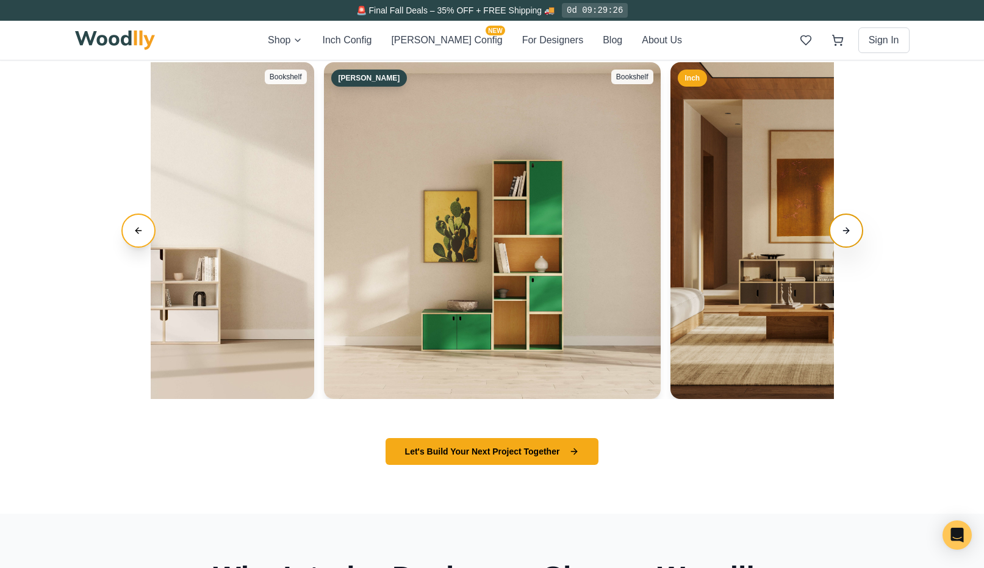
click at [838, 230] on button "Next slide" at bounding box center [846, 231] width 34 height 34
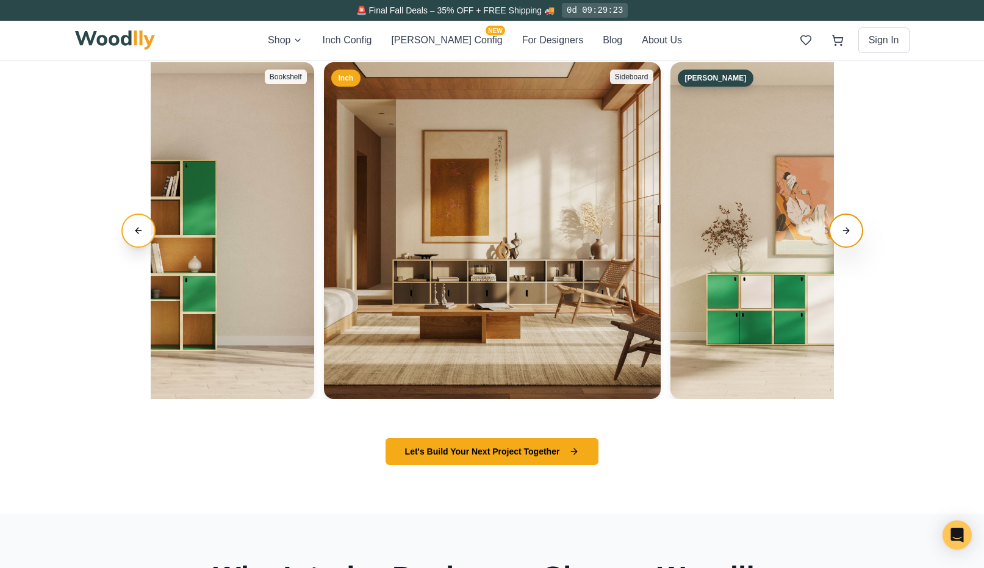
click at [854, 226] on button "Next slide" at bounding box center [846, 231] width 34 height 34
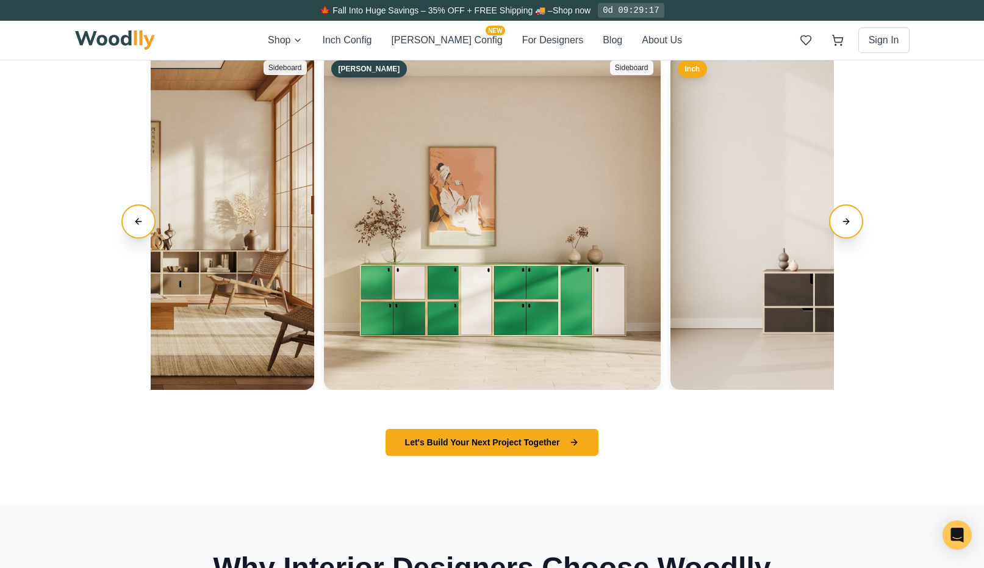
scroll to position [2126, 0]
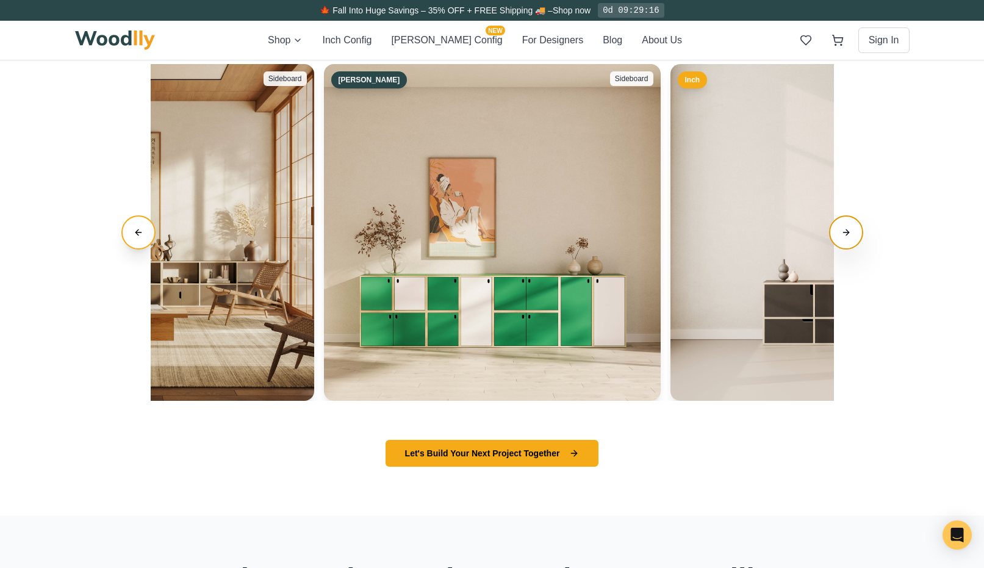
click at [852, 226] on button "Next slide" at bounding box center [846, 232] width 34 height 34
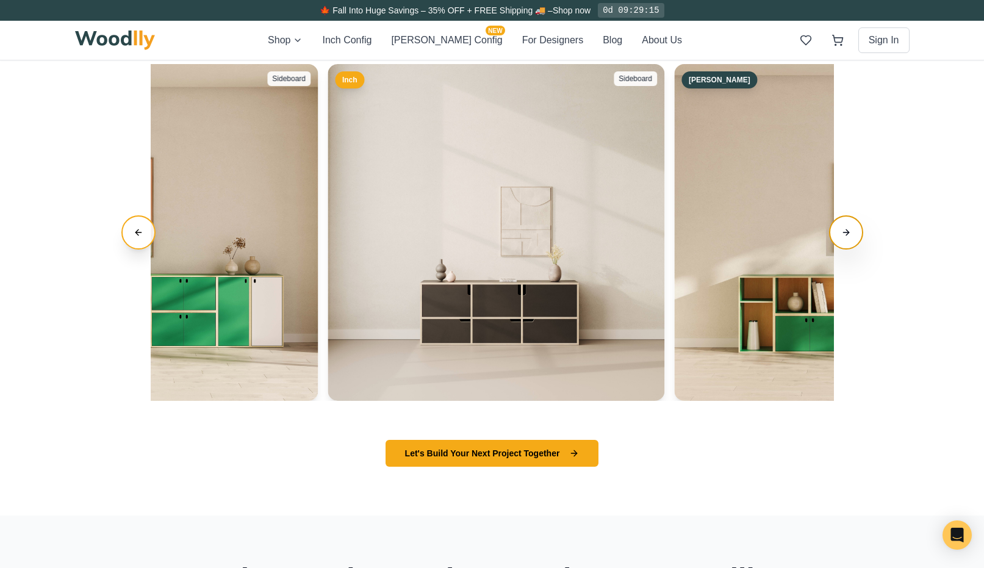
click at [852, 226] on button "Next slide" at bounding box center [846, 232] width 34 height 34
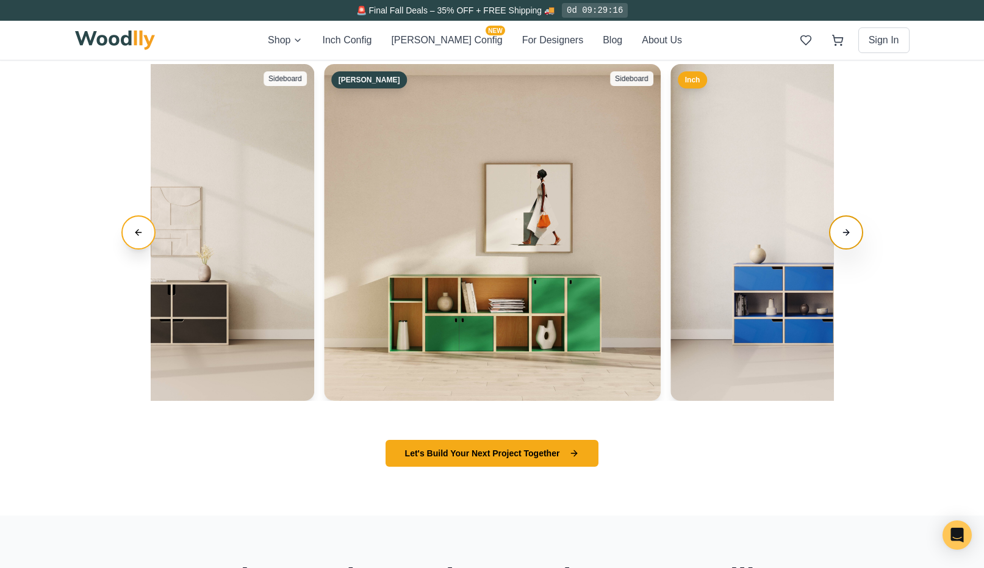
click at [852, 226] on button "Next slide" at bounding box center [846, 232] width 34 height 34
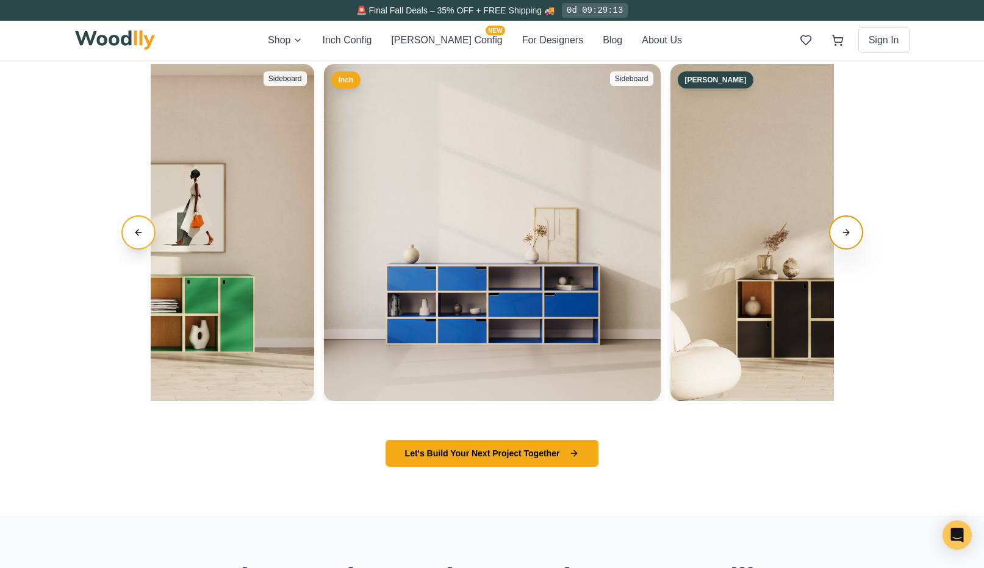
click at [852, 226] on button "Next slide" at bounding box center [846, 232] width 34 height 34
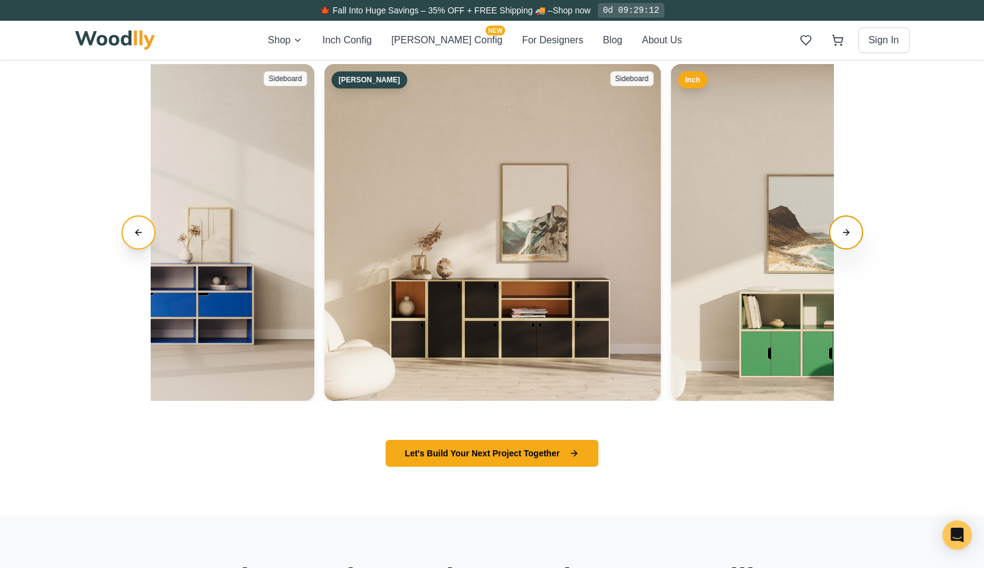
click at [852, 226] on button "Next slide" at bounding box center [846, 232] width 34 height 34
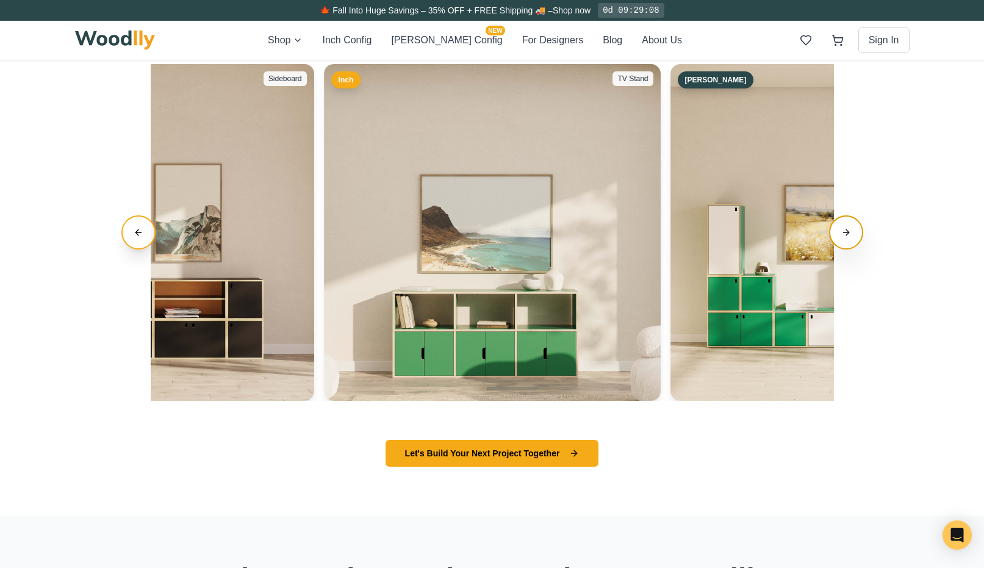
click at [852, 226] on button "Next slide" at bounding box center [846, 232] width 34 height 34
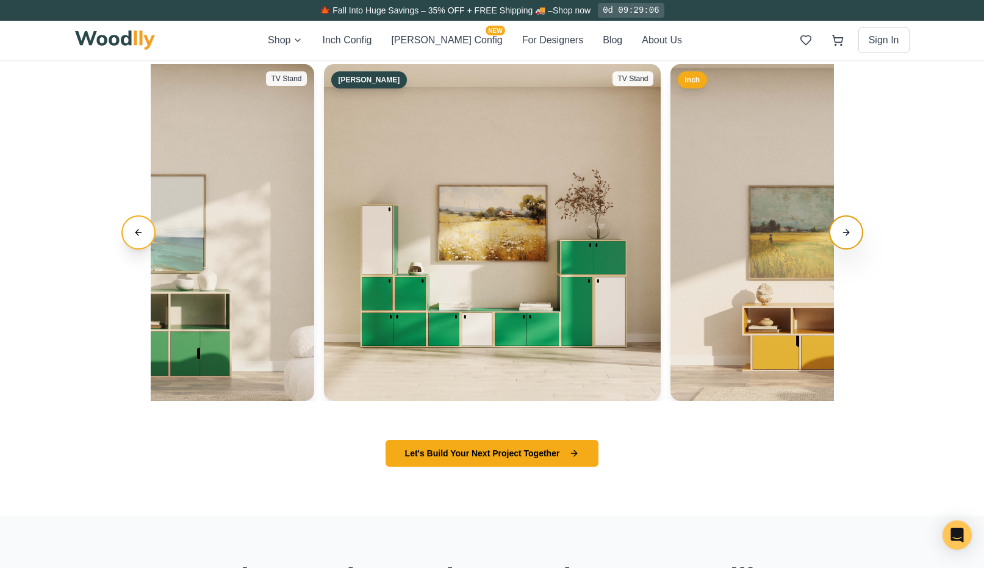
click at [852, 226] on button "Next slide" at bounding box center [846, 232] width 34 height 34
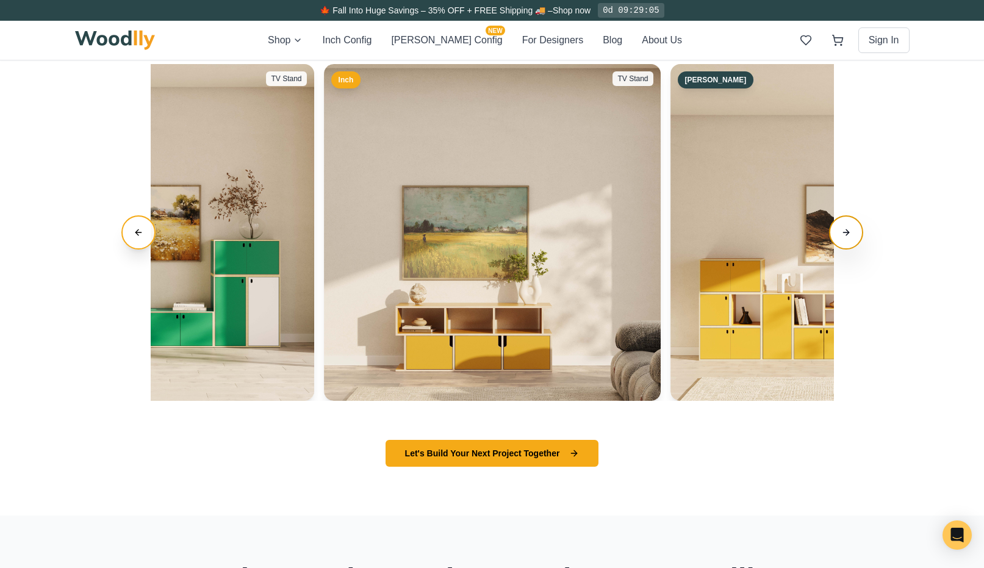
click at [852, 226] on button "Next slide" at bounding box center [846, 232] width 34 height 34
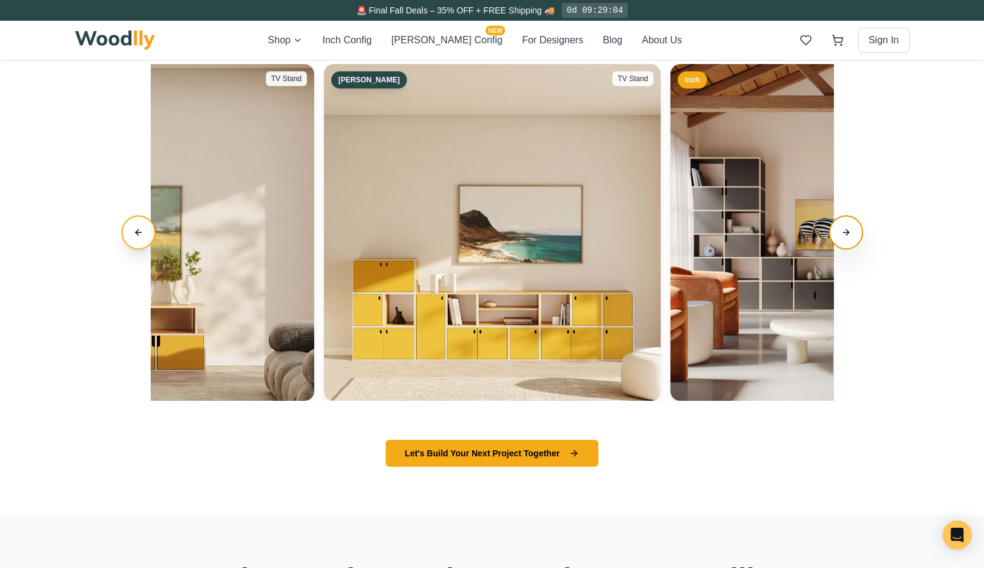
click at [852, 226] on button "Next slide" at bounding box center [846, 232] width 34 height 34
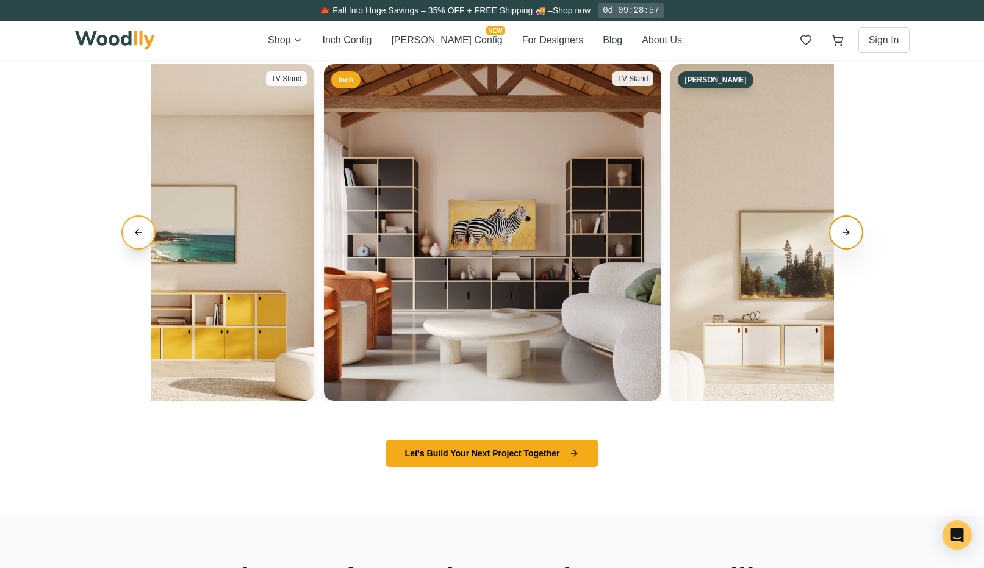
click at [851, 230] on button "Next slide" at bounding box center [846, 232] width 34 height 34
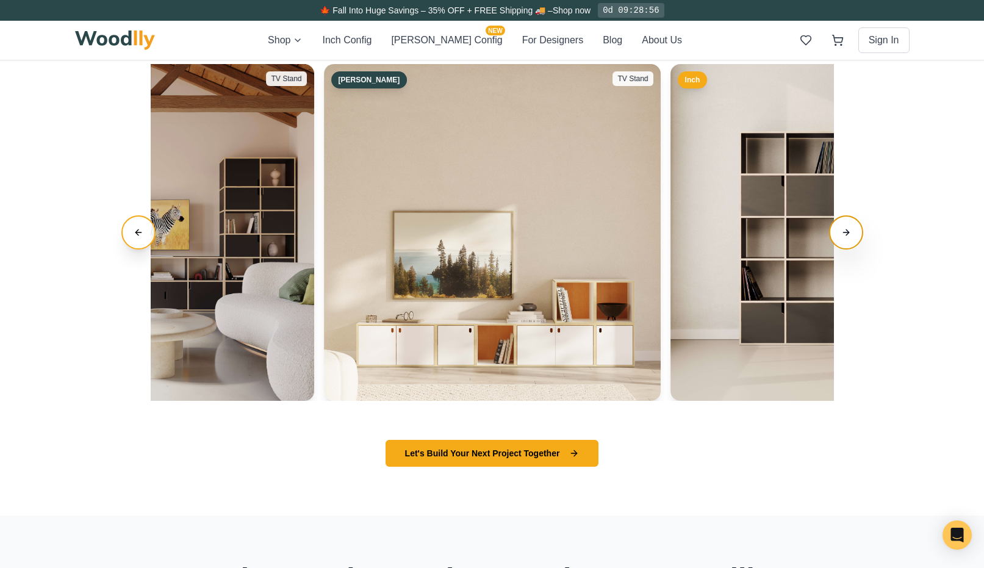
click at [851, 230] on button "Next slide" at bounding box center [846, 232] width 34 height 34
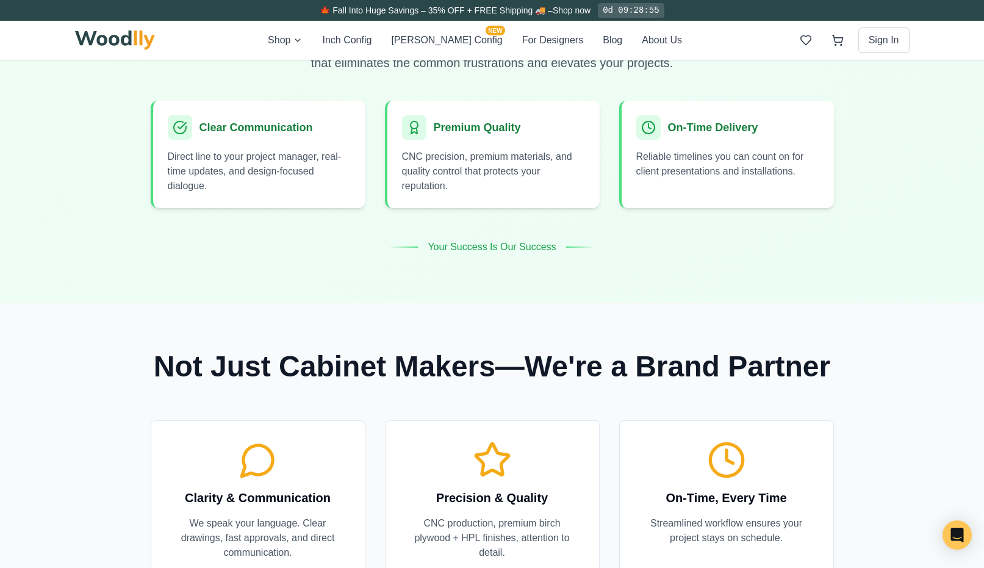
scroll to position [842, 0]
